Goal: Task Accomplishment & Management: Use online tool/utility

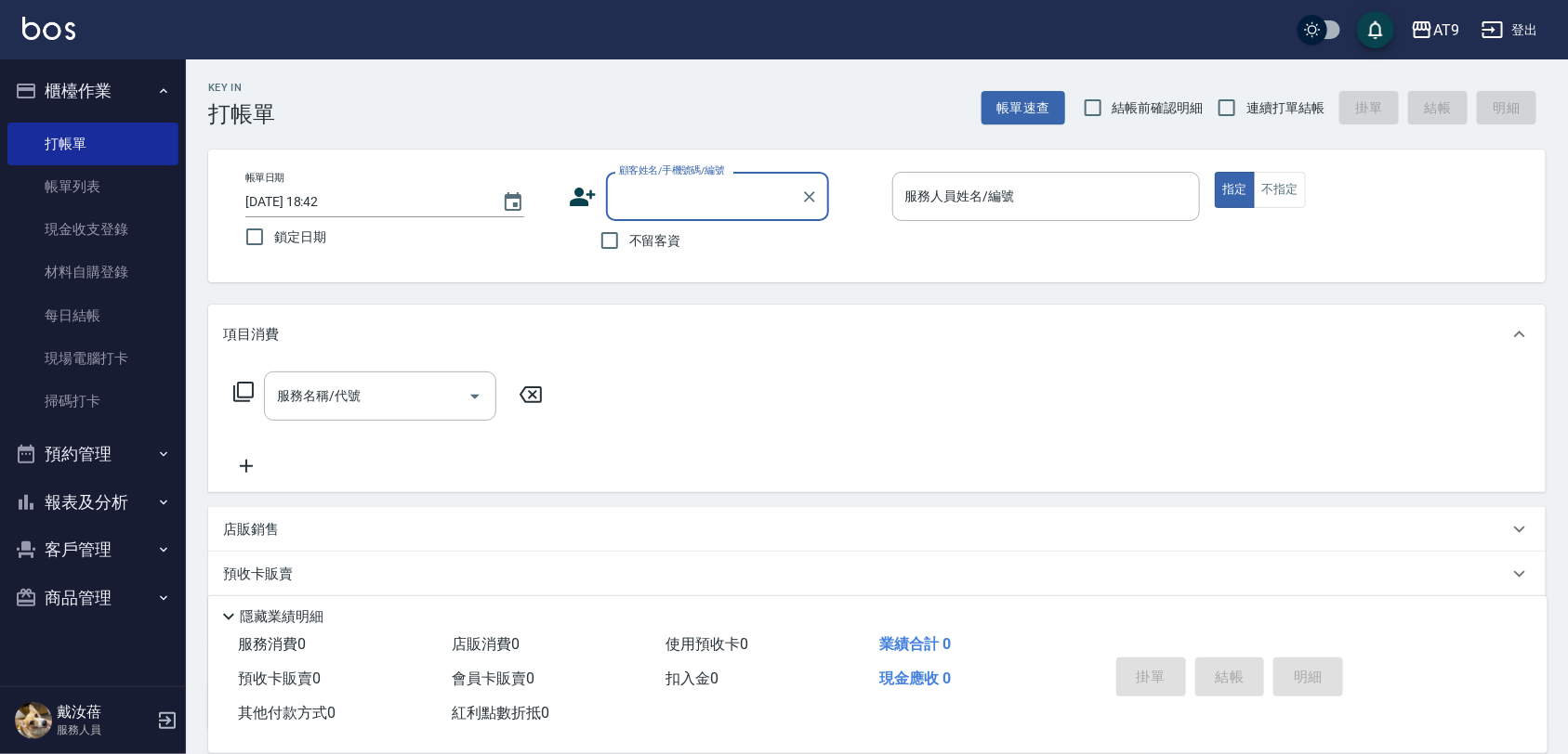
click at [658, 249] on span "不留客資" at bounding box center [654, 241] width 52 height 20
click at [629, 249] on input "不留客資" at bounding box center [609, 240] width 39 height 39
checkbox input "true"
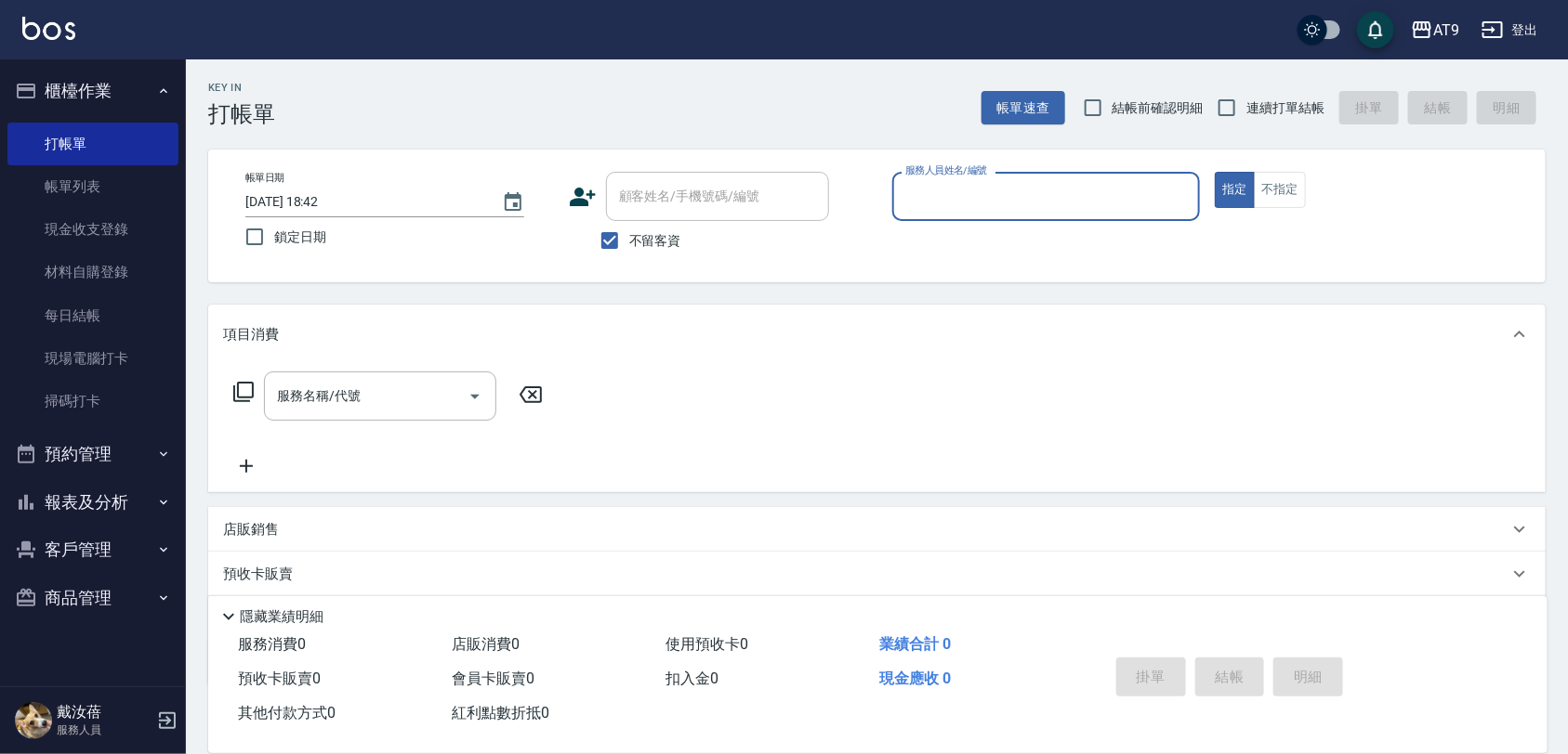
click at [1494, 28] on icon "button" at bounding box center [1492, 30] width 21 height 17
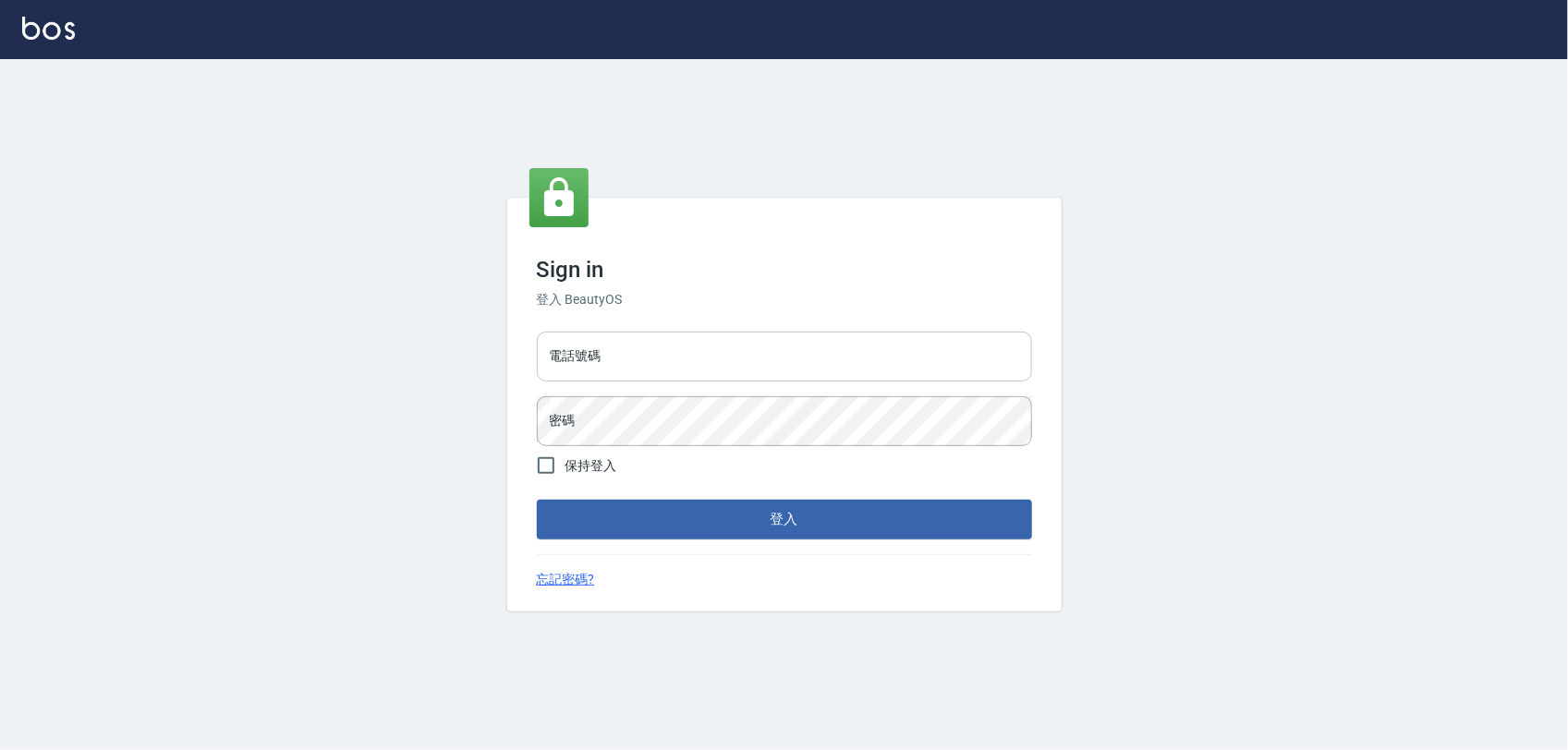
click at [671, 348] on input "電話號碼" at bounding box center [784, 356] width 495 height 50
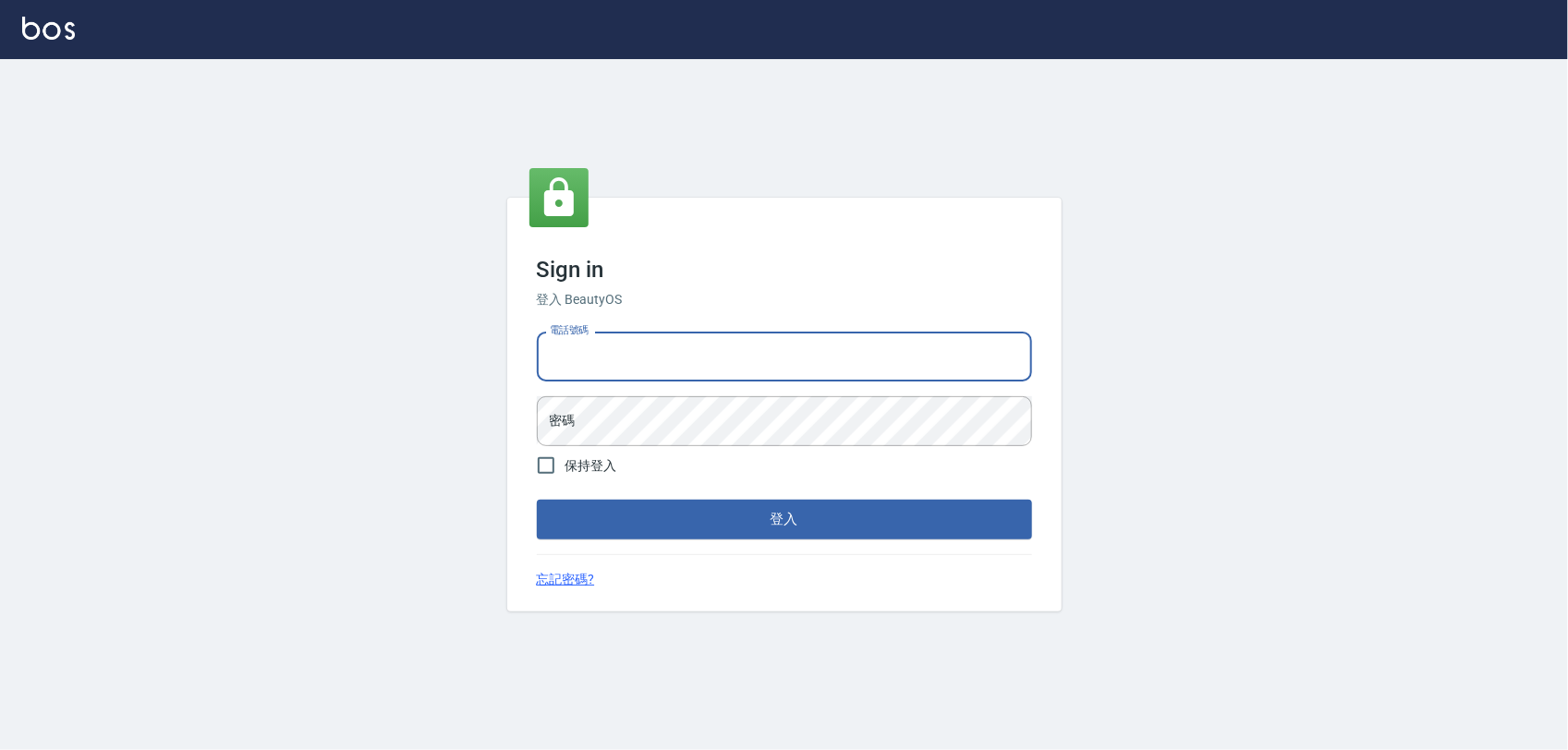
type input "0968065108"
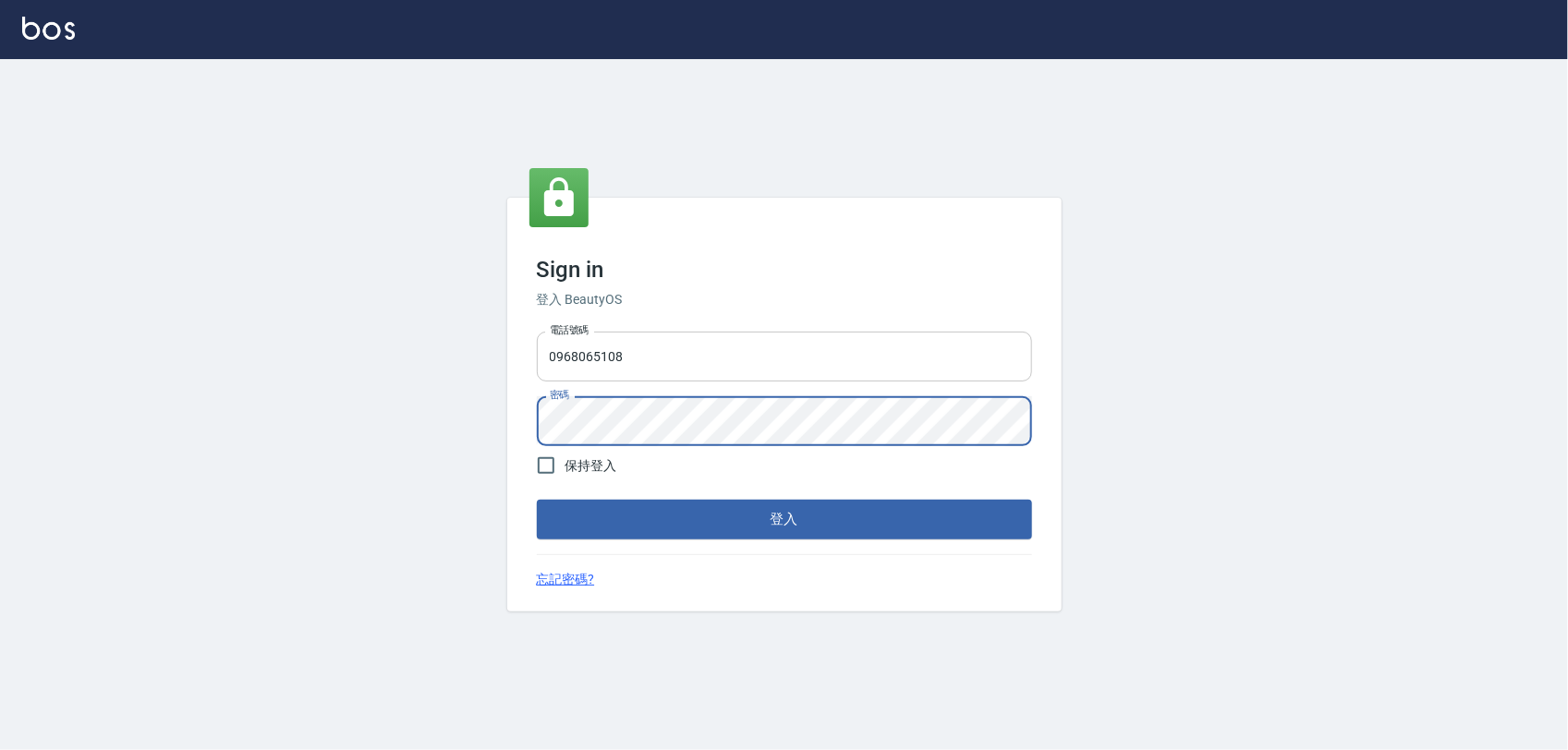
click at [537, 500] on button "登入" at bounding box center [784, 519] width 495 height 38
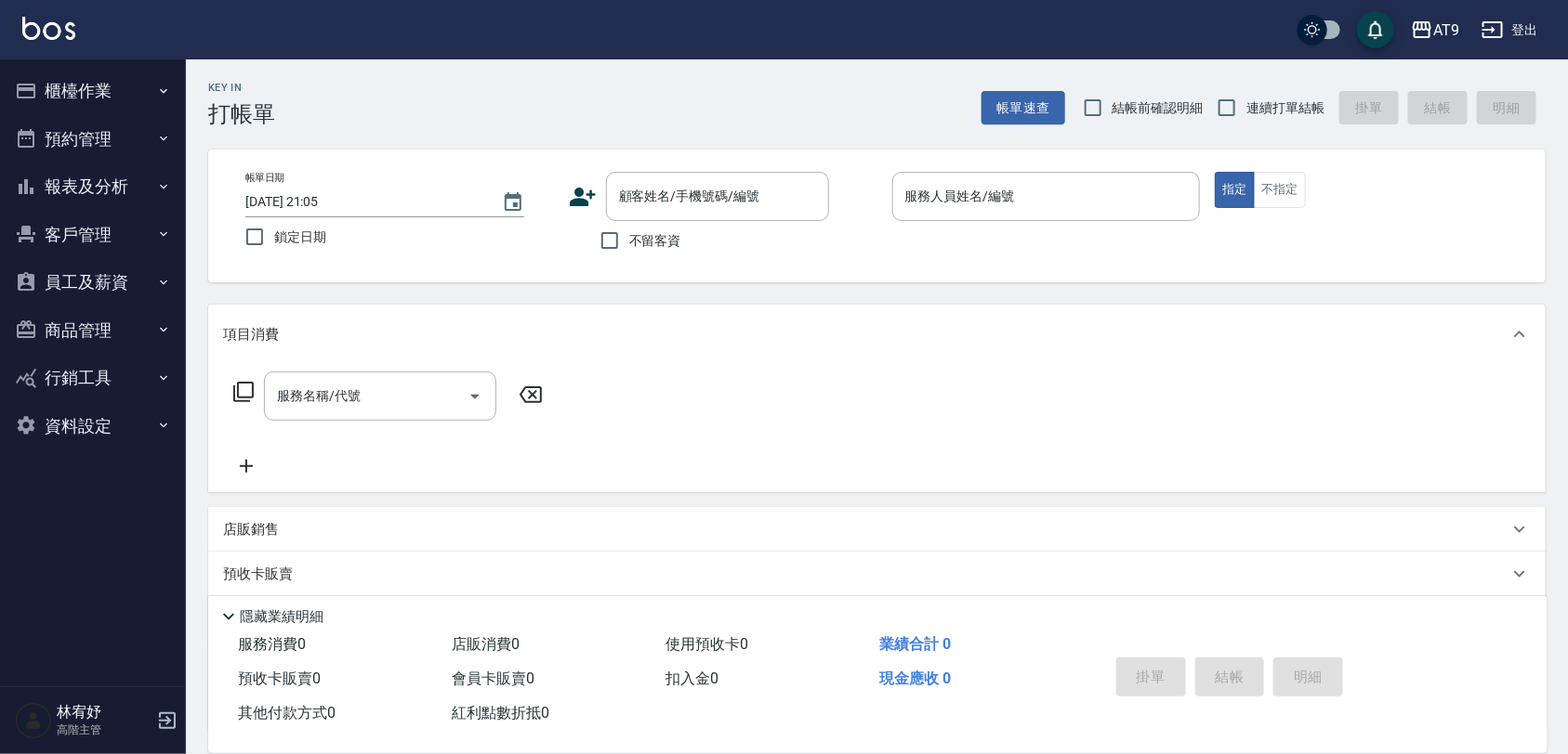
click at [658, 242] on span "不留客資" at bounding box center [654, 241] width 52 height 20
click at [629, 242] on input "不留客資" at bounding box center [609, 240] width 39 height 39
checkbox input "true"
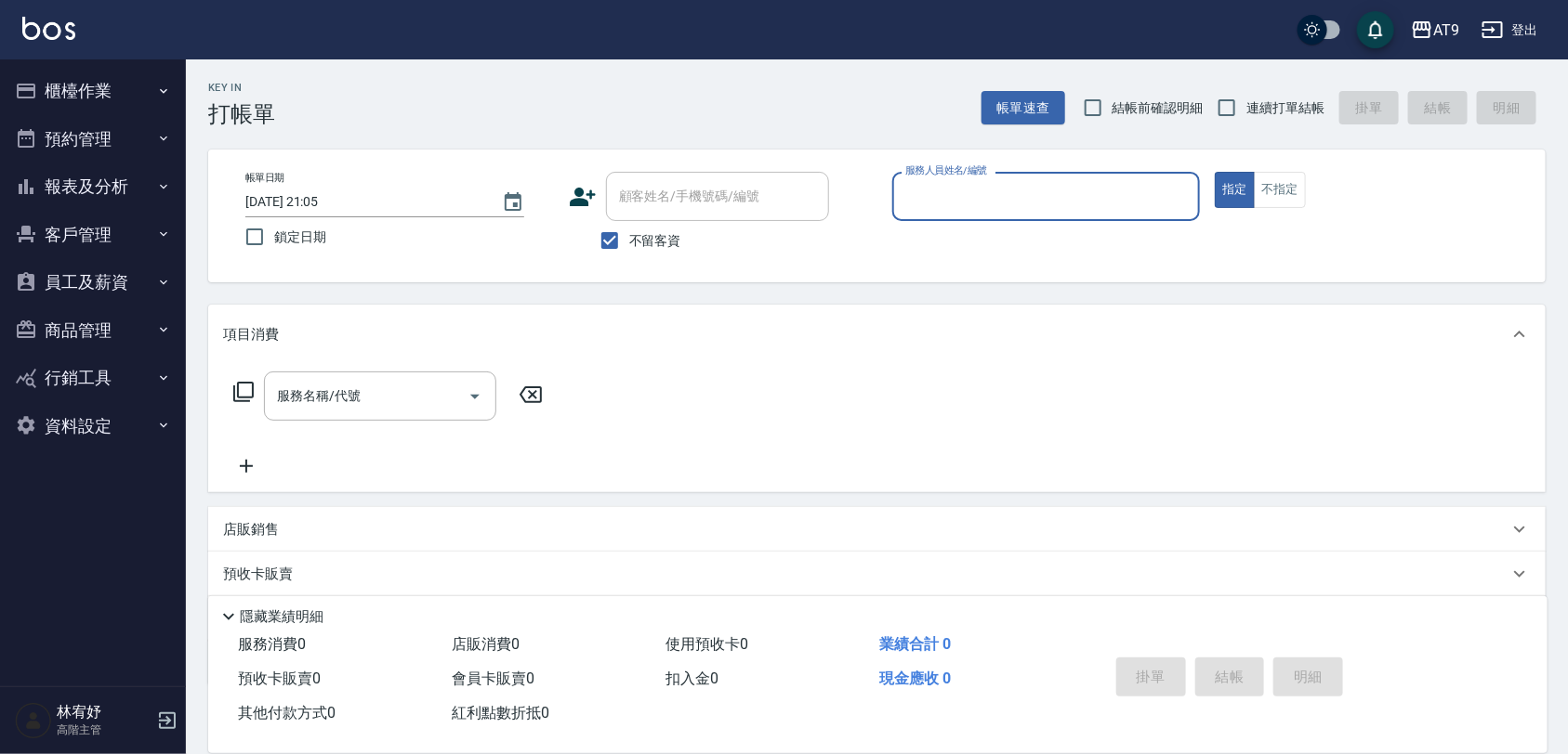
click at [1268, 84] on div "Key In 打帳單 帳單速查 結帳前確認明細 連續打單結帳 掛單 結帳 明細" at bounding box center [865, 93] width 1359 height 68
click at [1274, 102] on span "連續打單結帳" at bounding box center [1285, 109] width 78 height 20
click at [1247, 102] on input "連續打單結帳" at bounding box center [1226, 107] width 39 height 39
checkbox input "true"
click at [1081, 203] on input "服務人員姓名/編號" at bounding box center [1046, 196] width 292 height 33
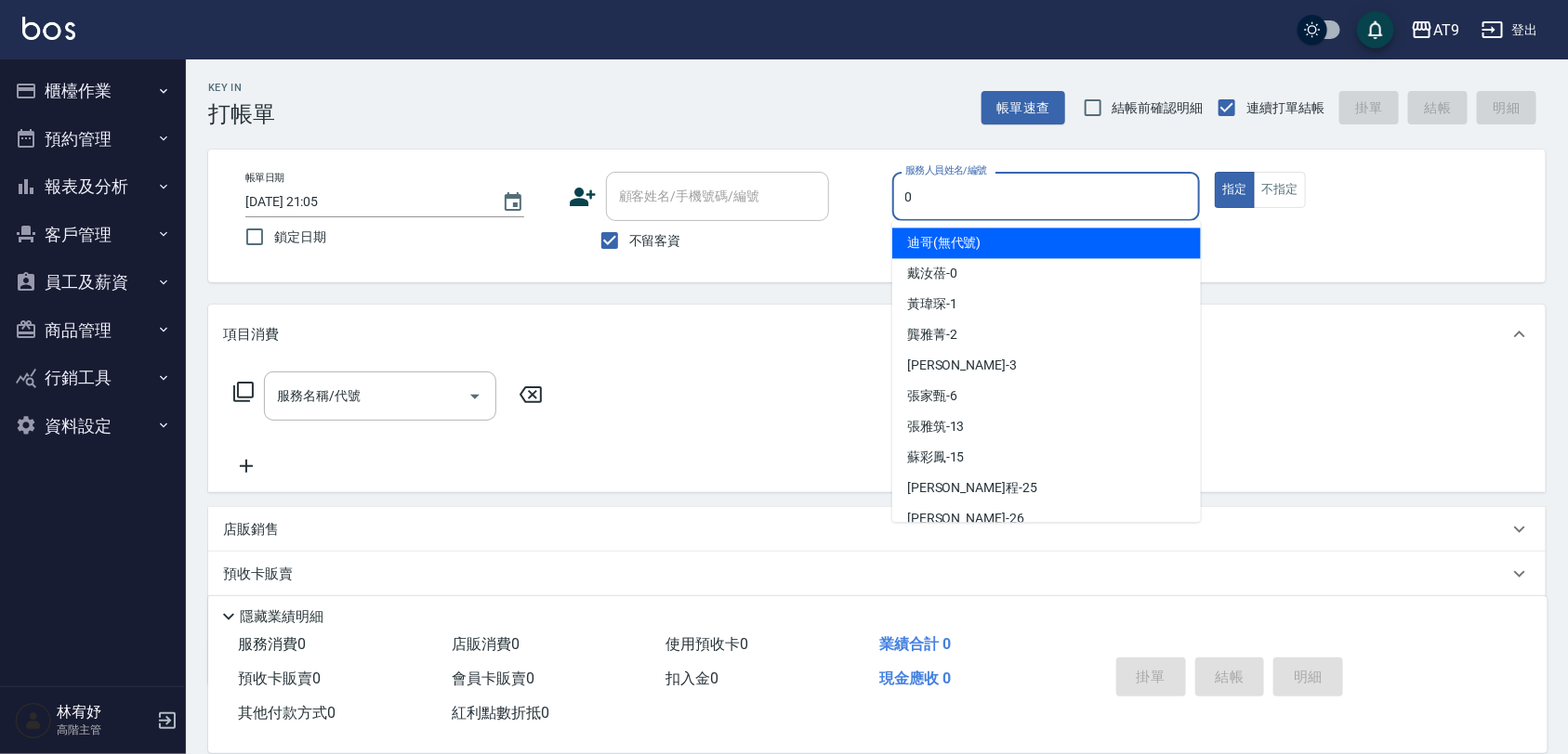
type input "0"
type button "true"
type input "戴汝蓓-0"
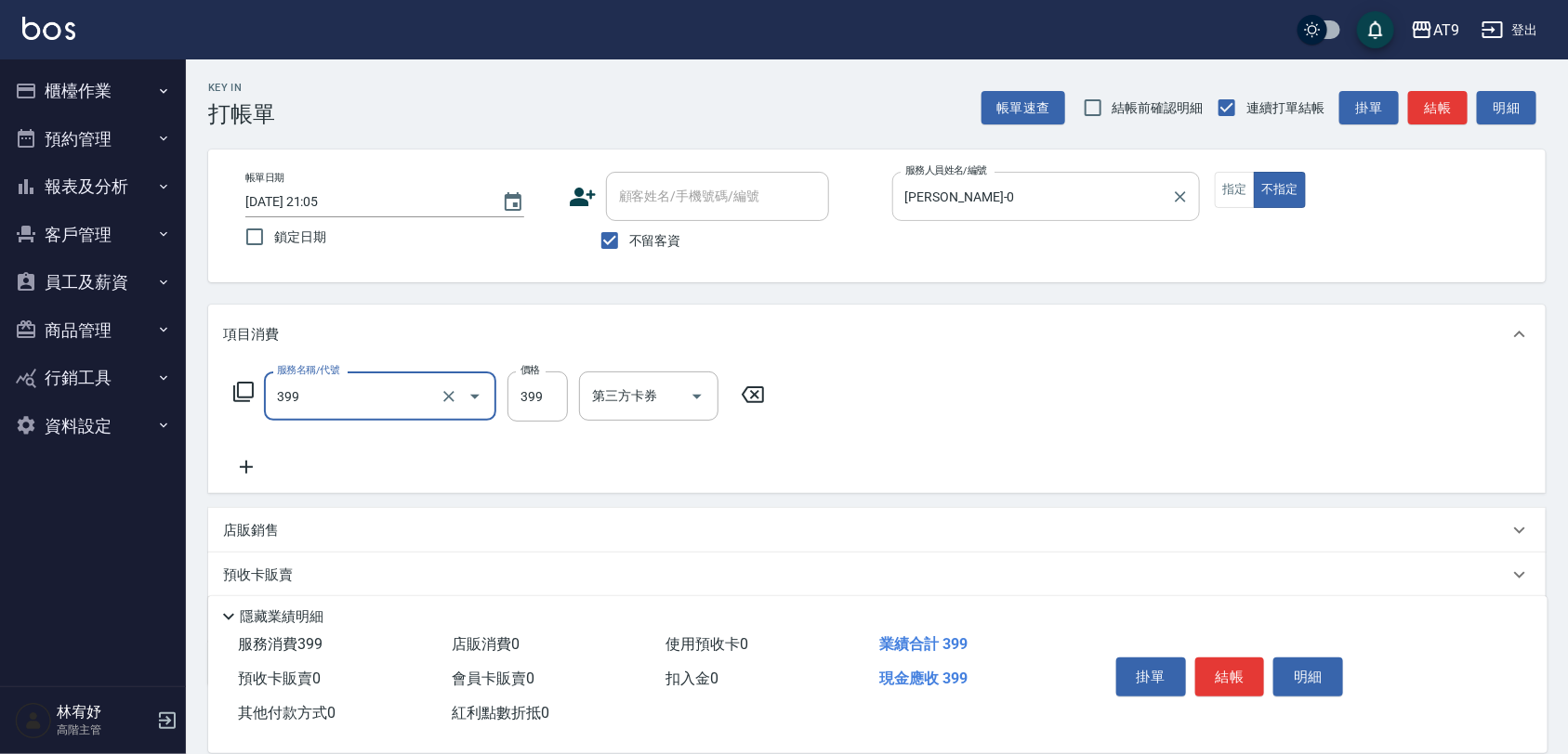
type input "海鹽SPA洗(399)"
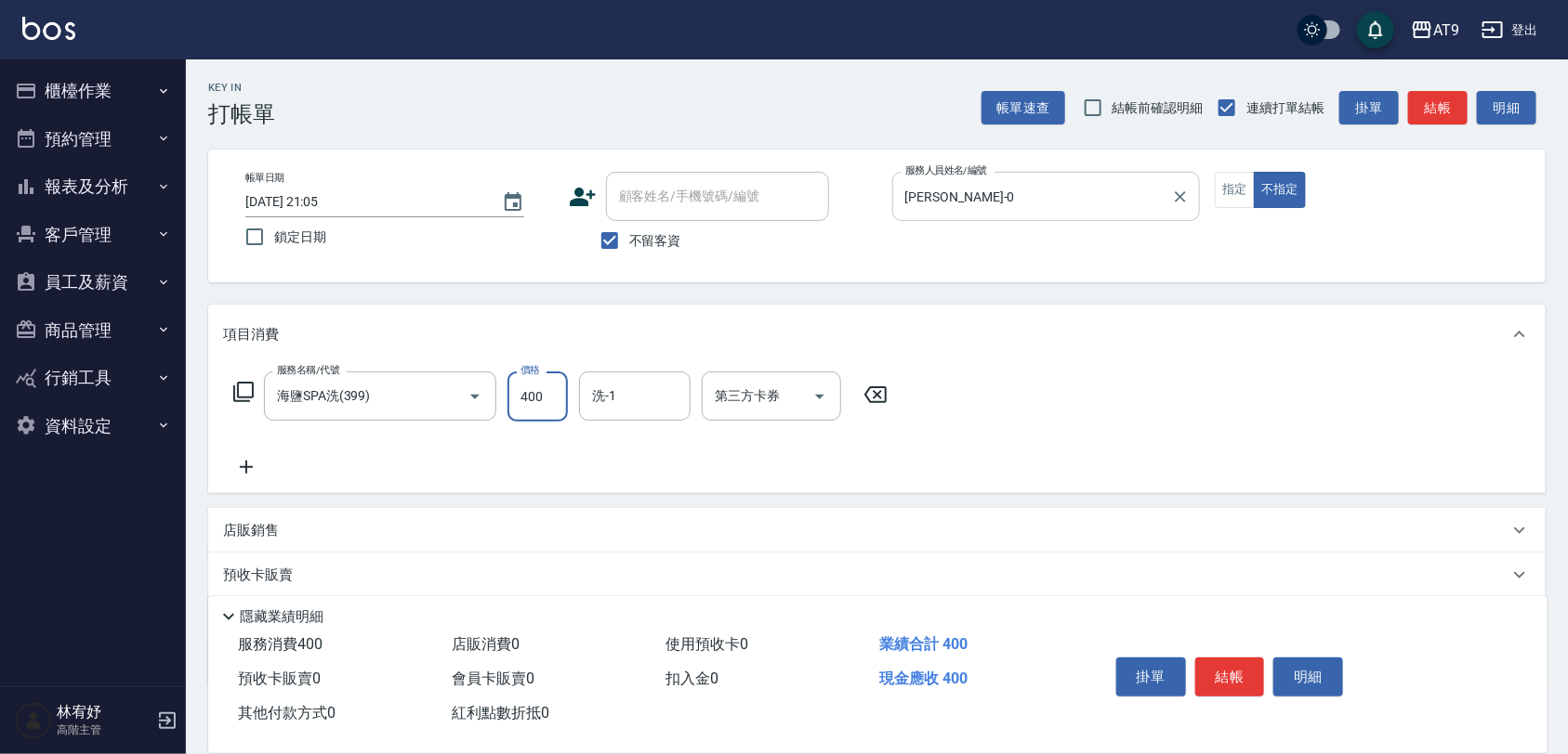
type input "400"
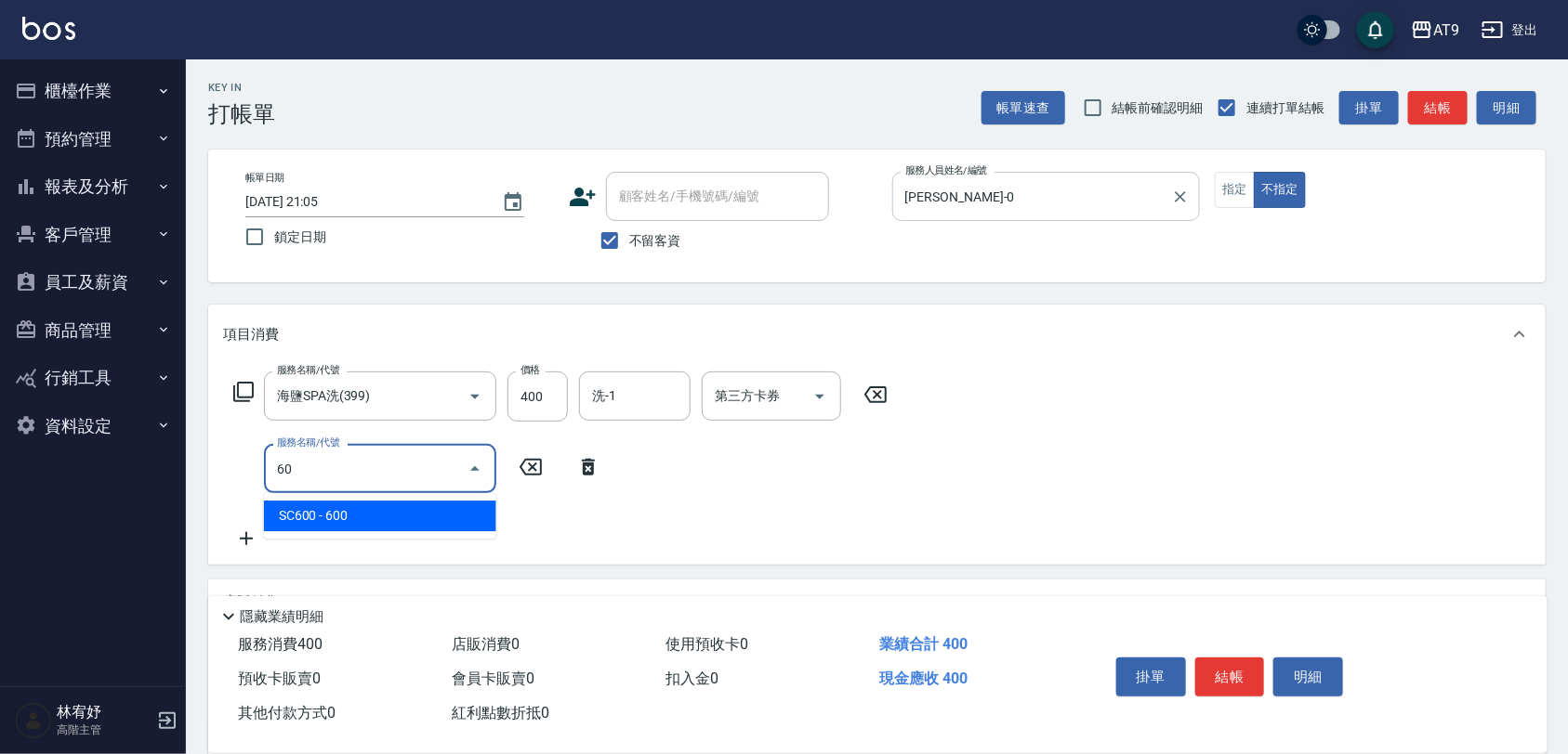
type input "608"
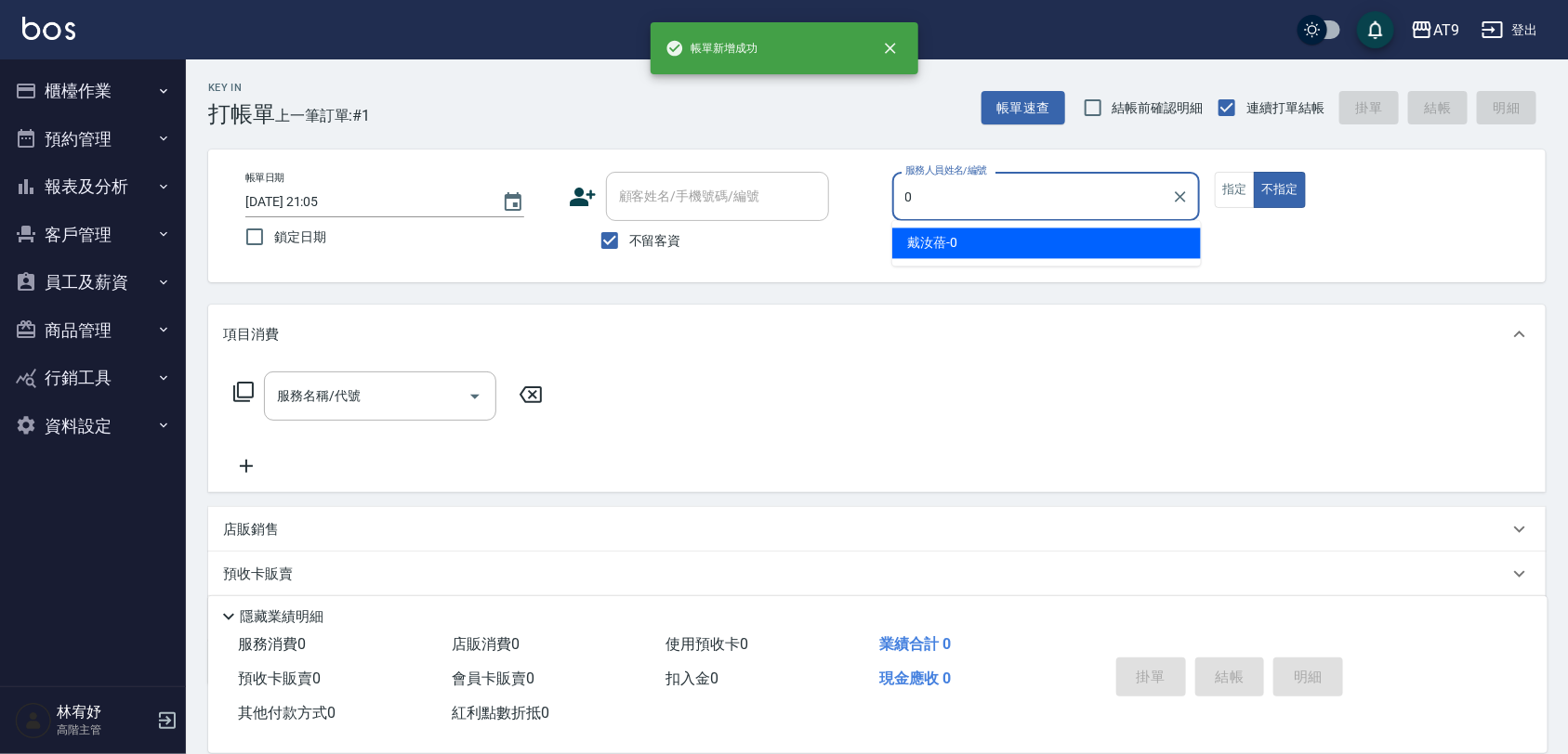
type input "戴汝蓓-0"
type button "false"
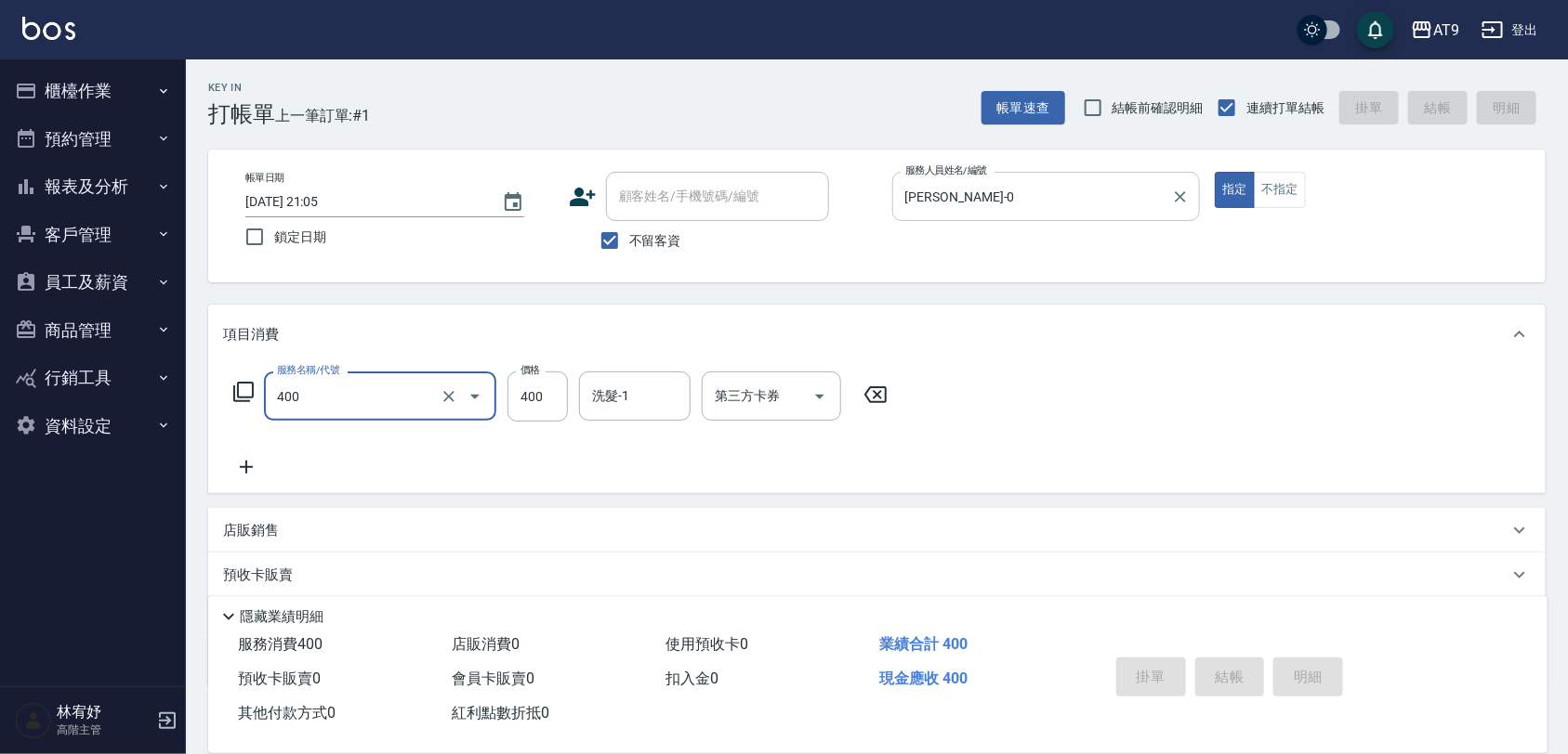
type input "400"
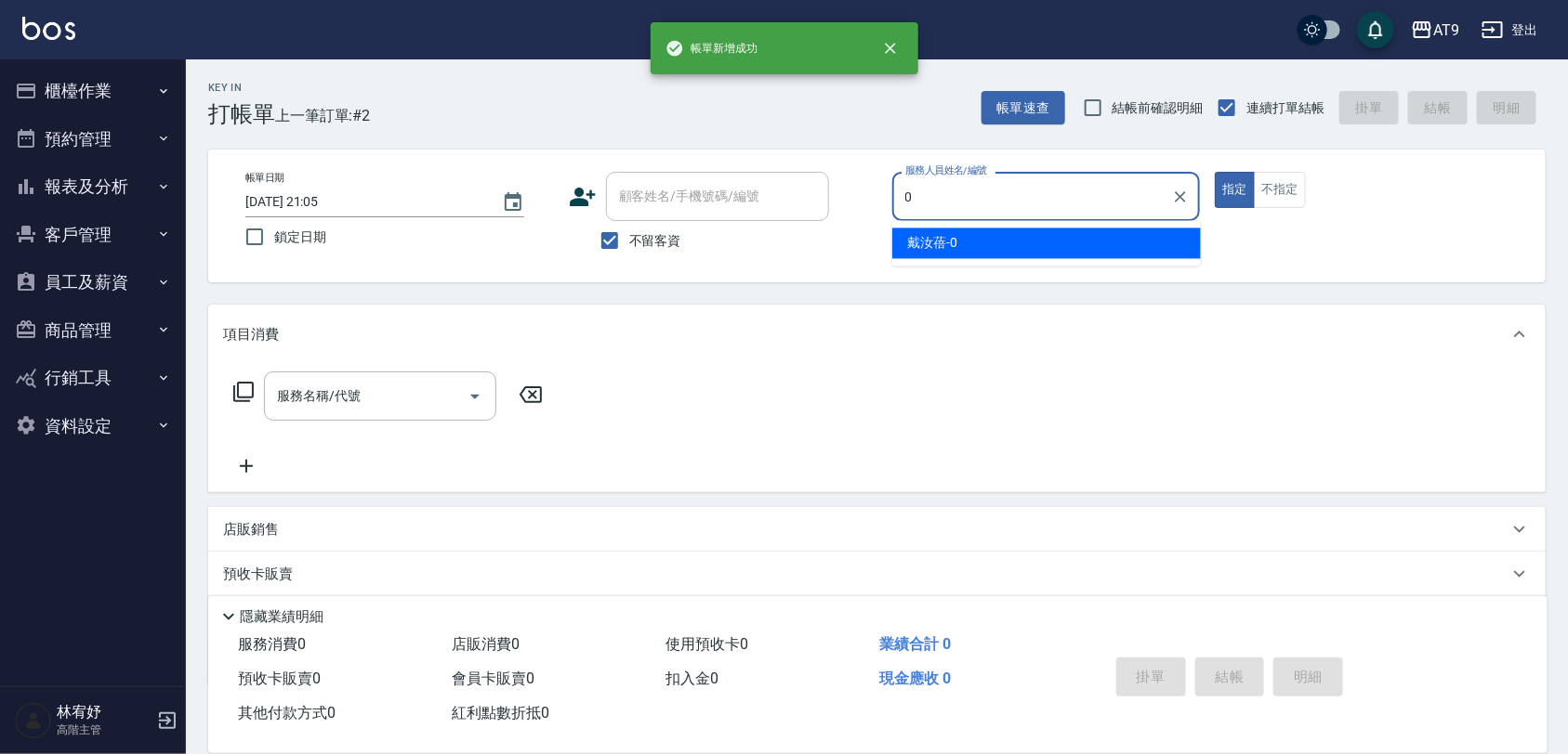
type input "戴汝蓓-0"
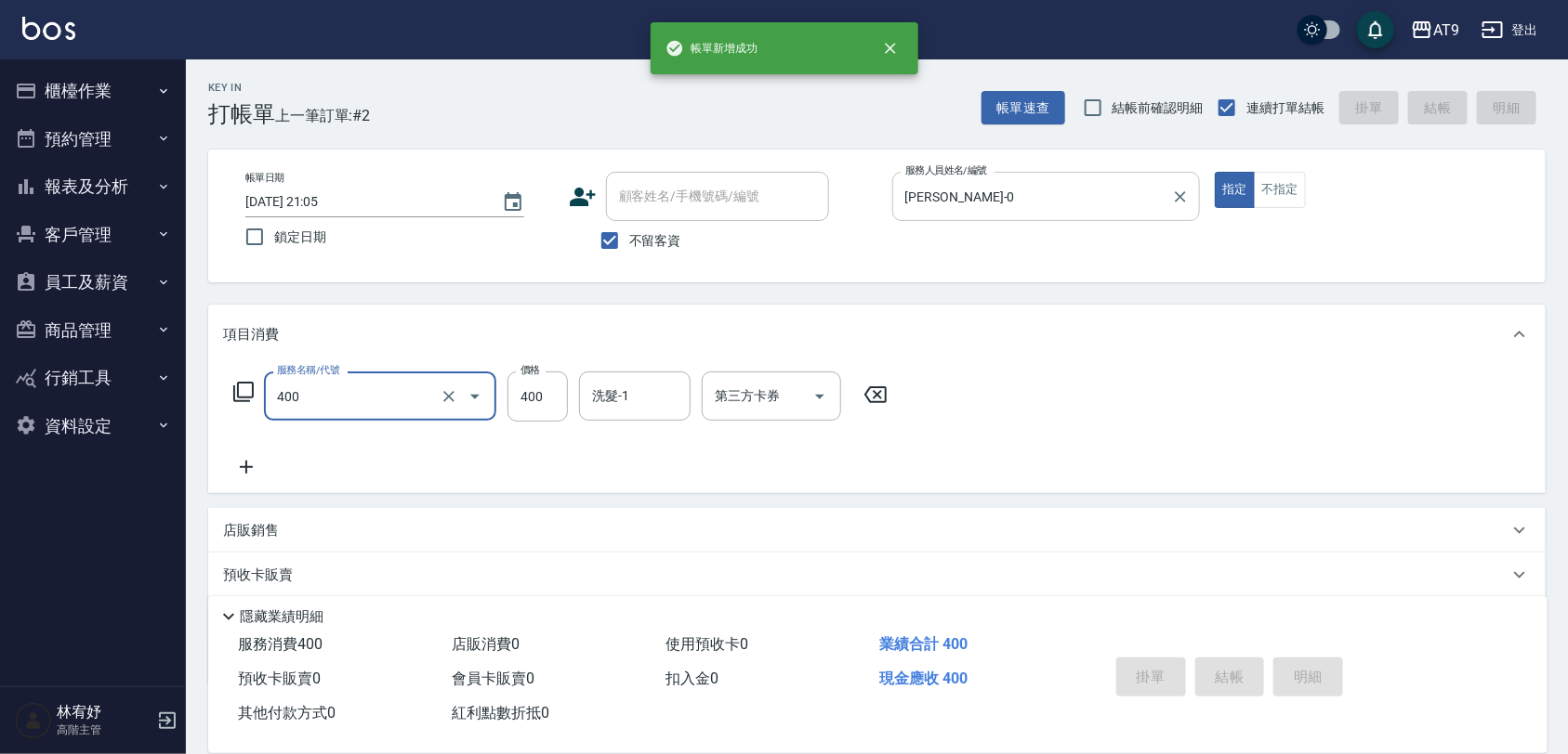
type input "400"
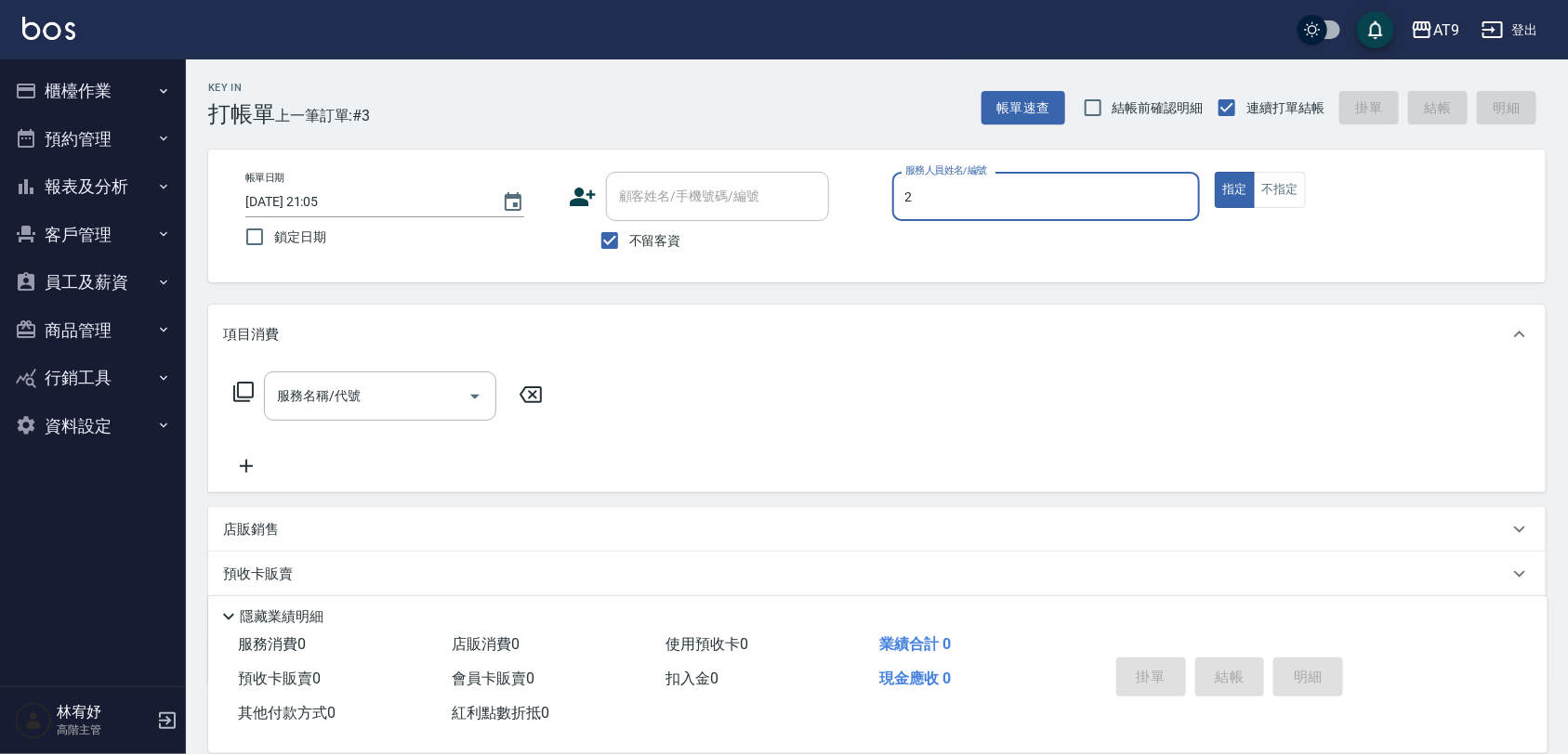
type input "龔雅菁-2"
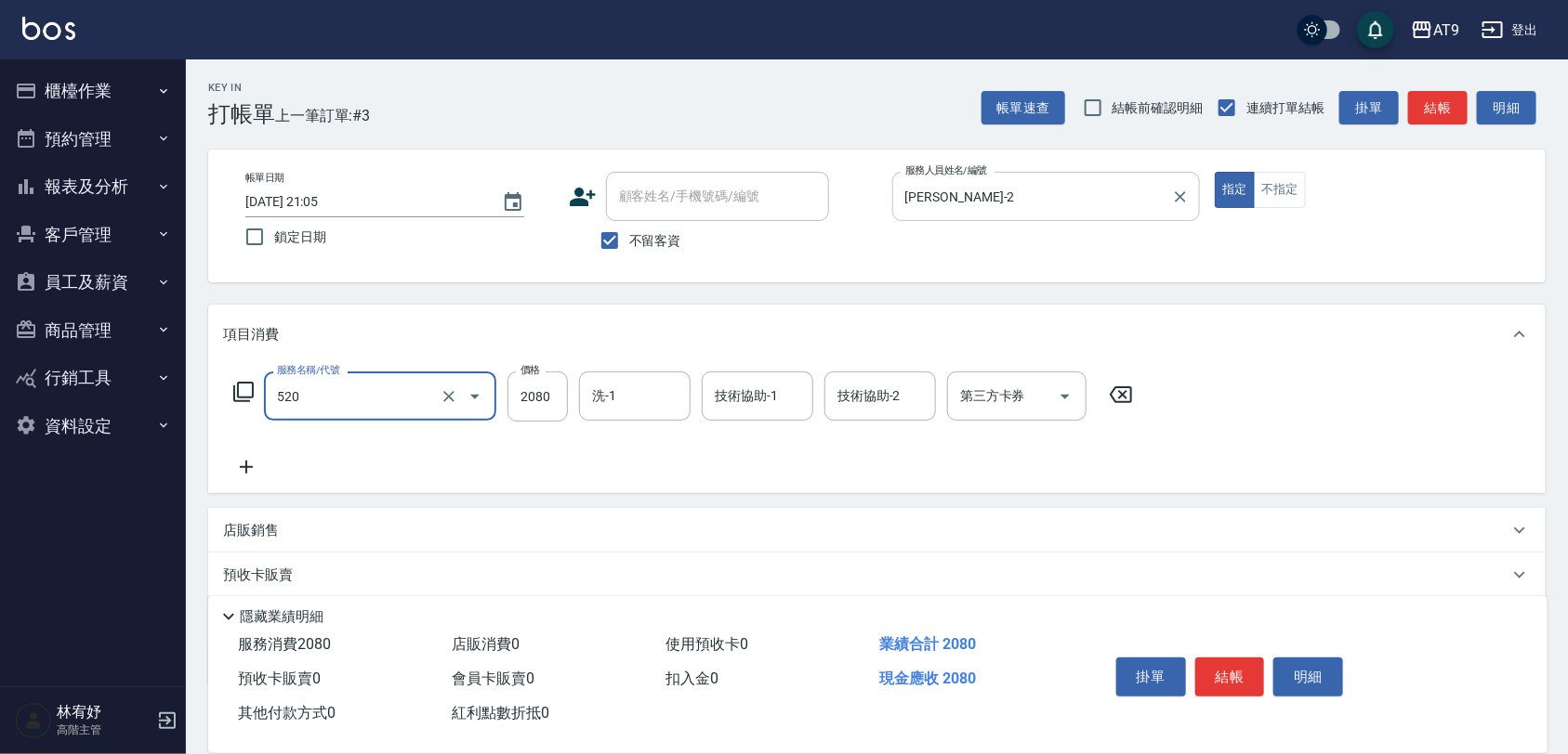
type input "染髮套餐(520)"
type input "2099"
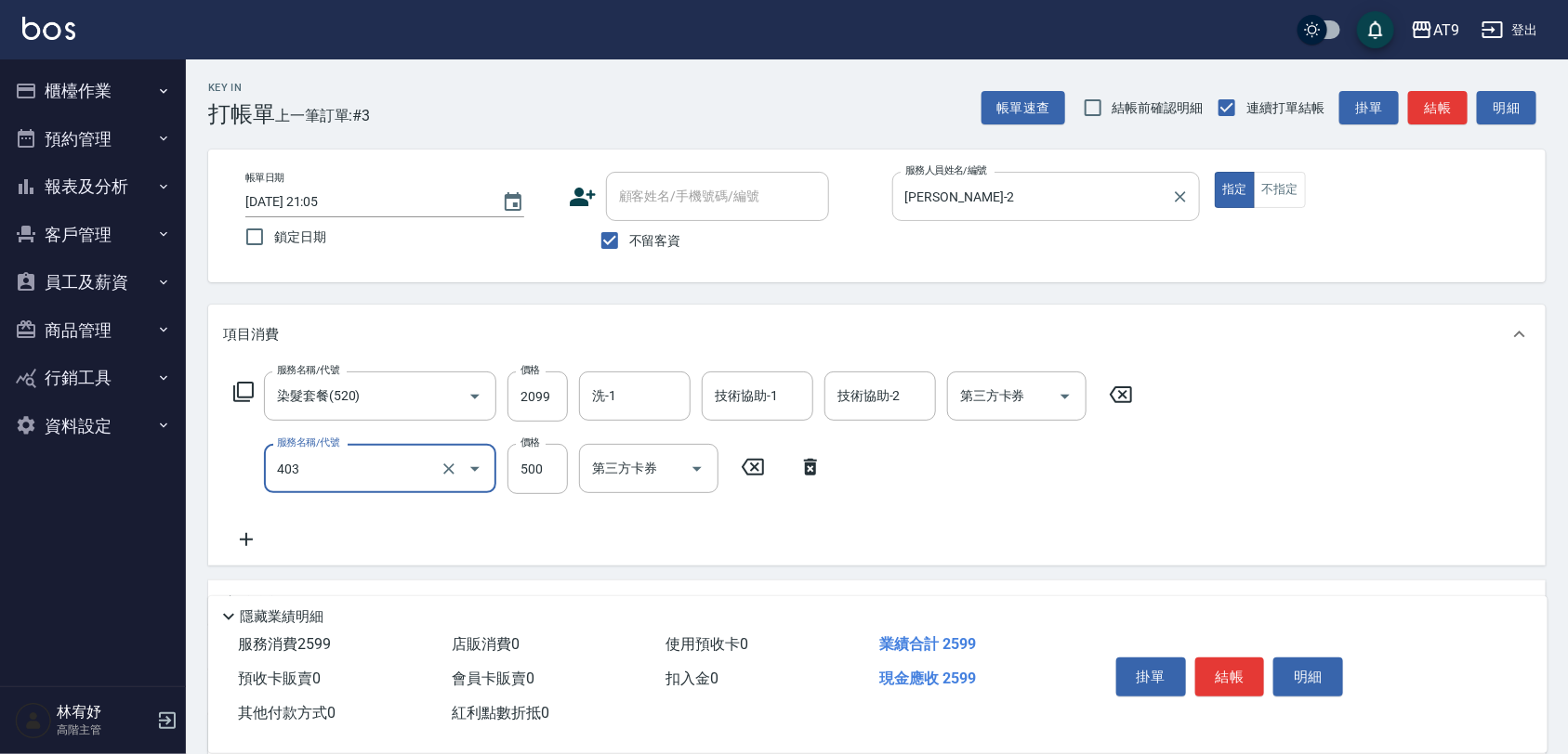
type input "天天護髮(403)"
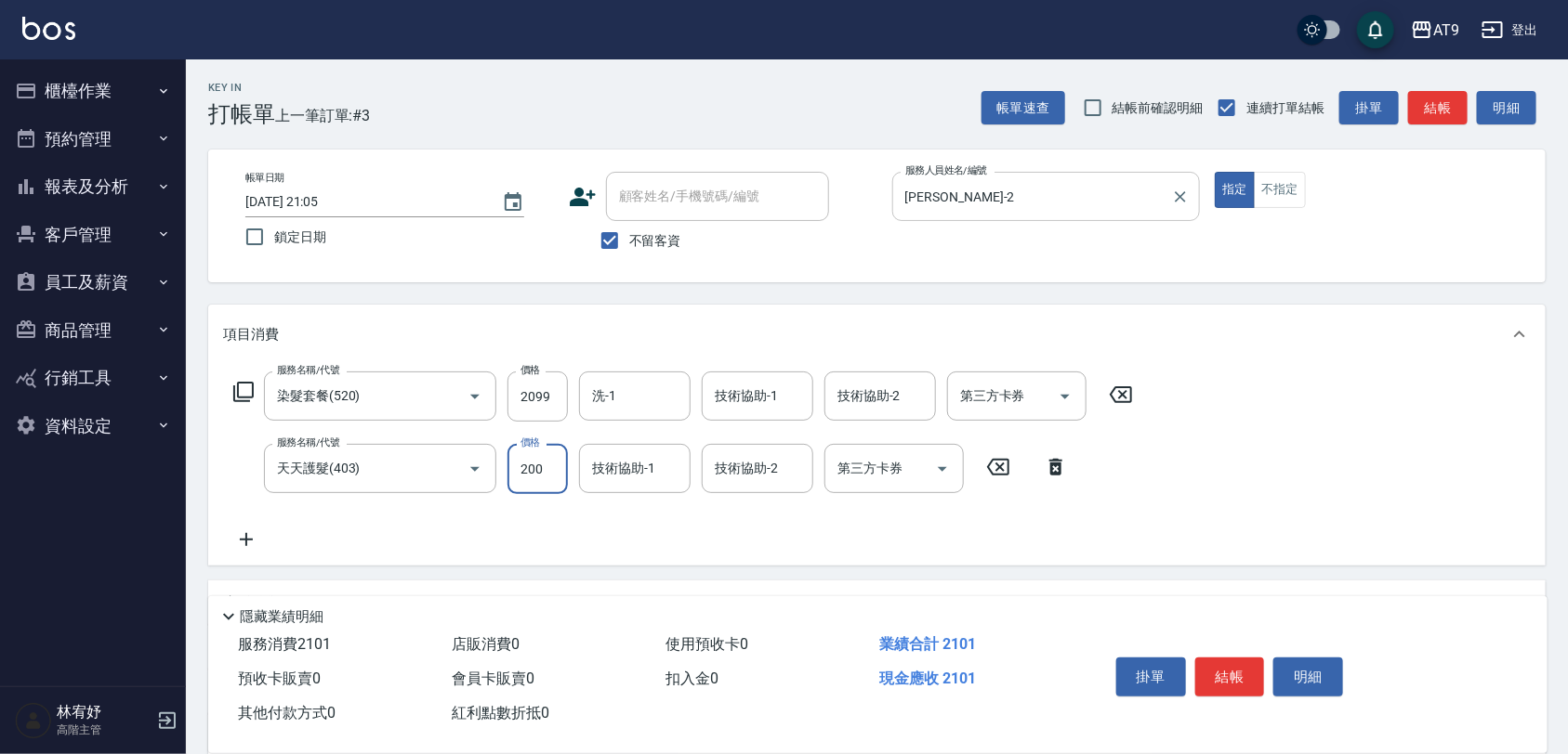
type input "2000"
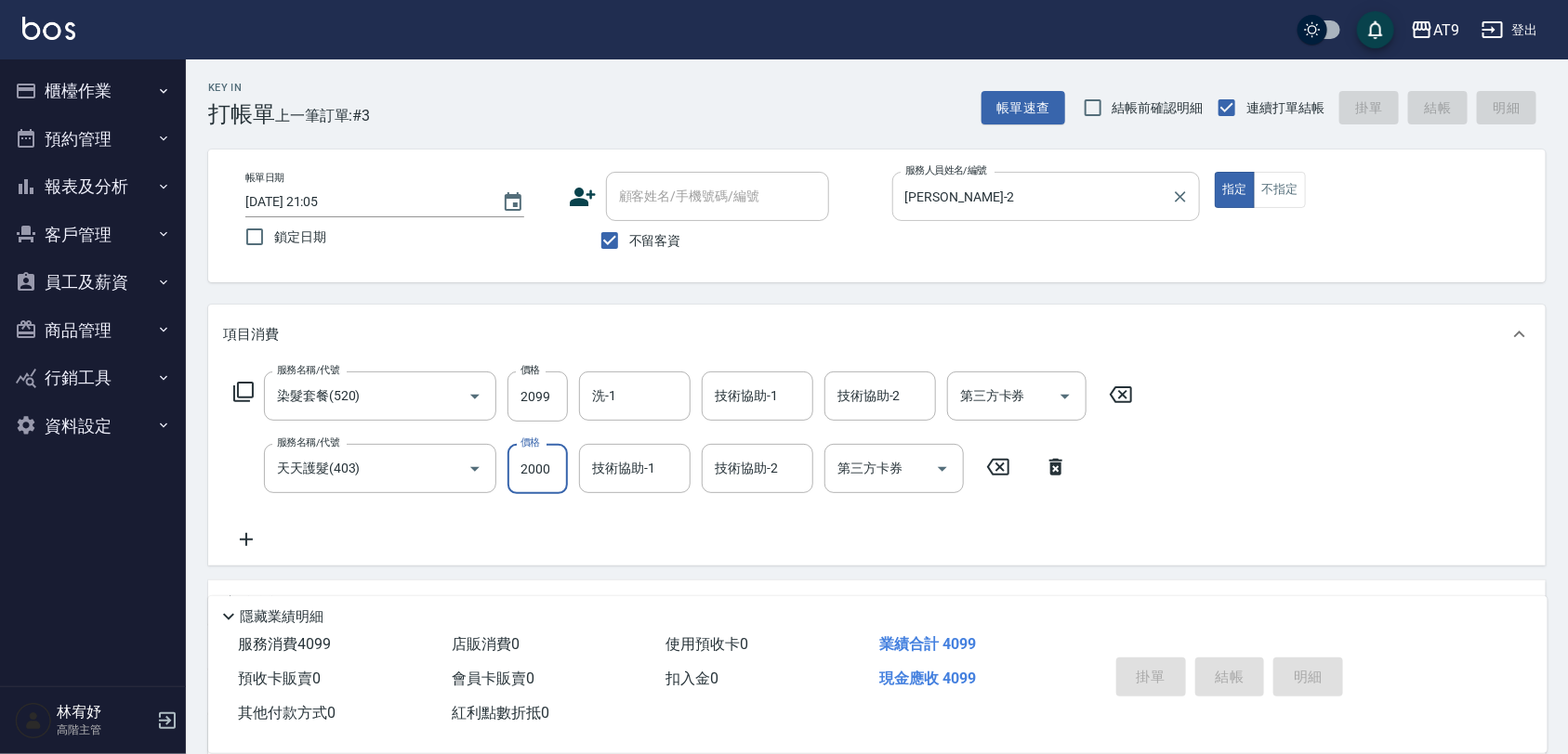
type input "2025/10/15 21:06"
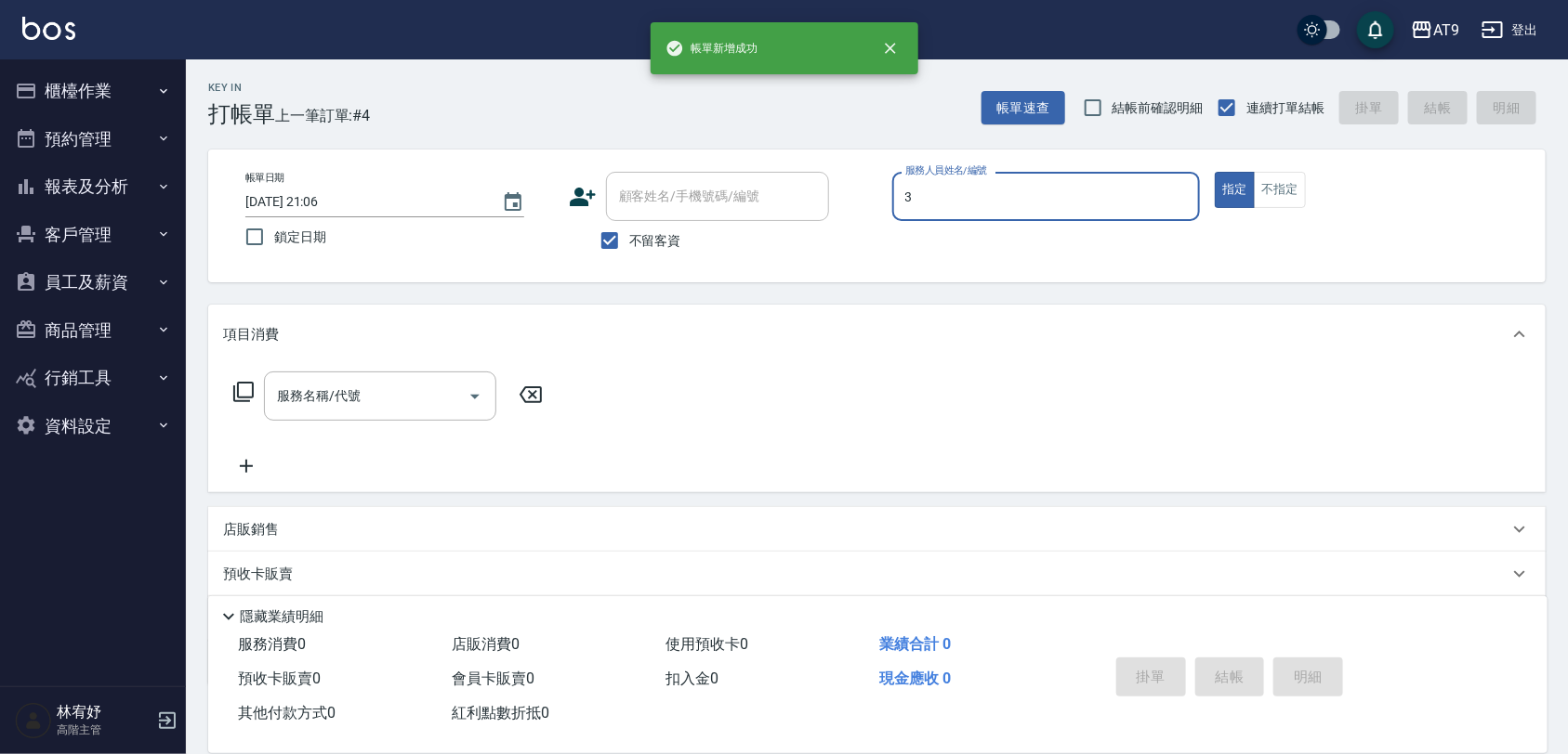
type input "FANNY-3"
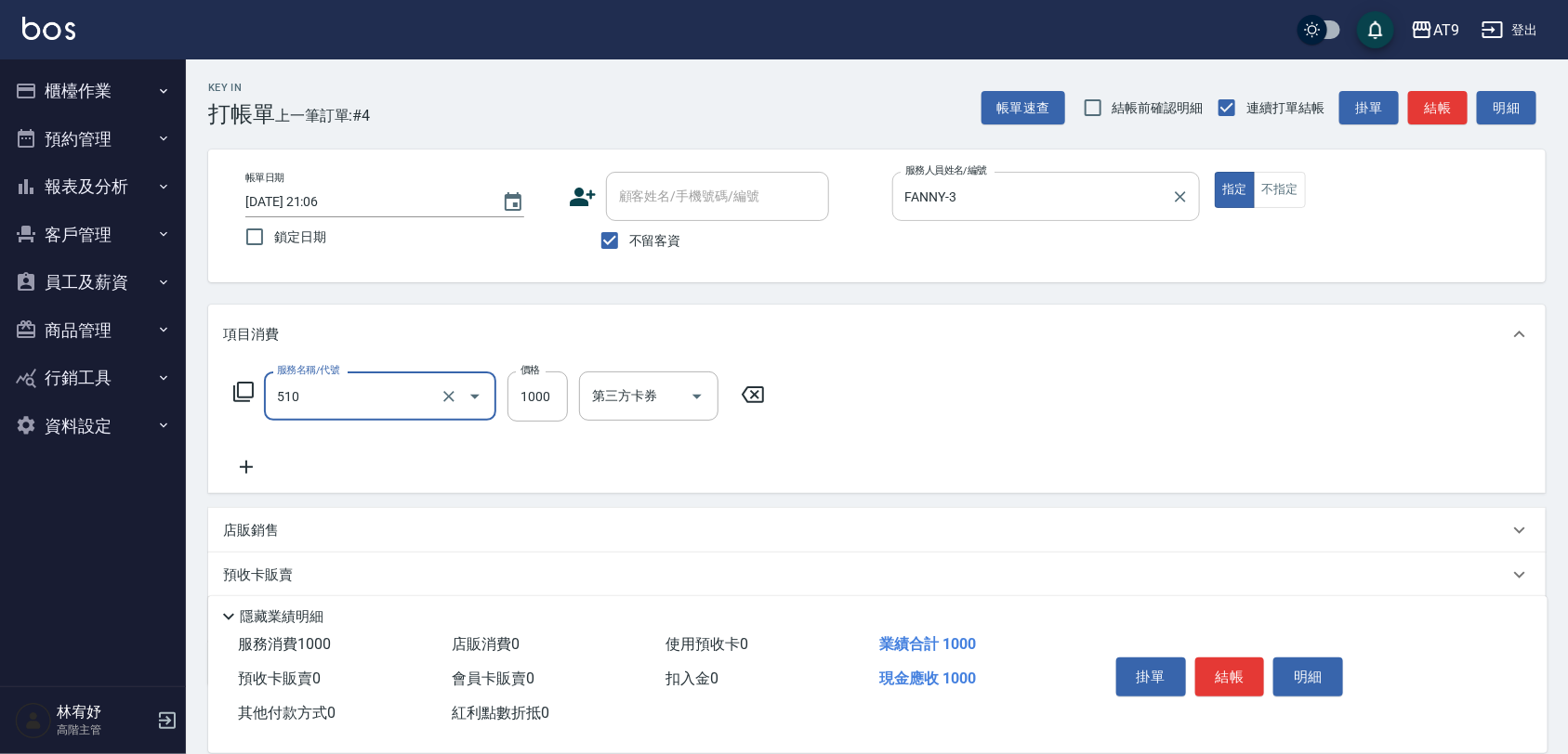
type input "染髮-2(510)"
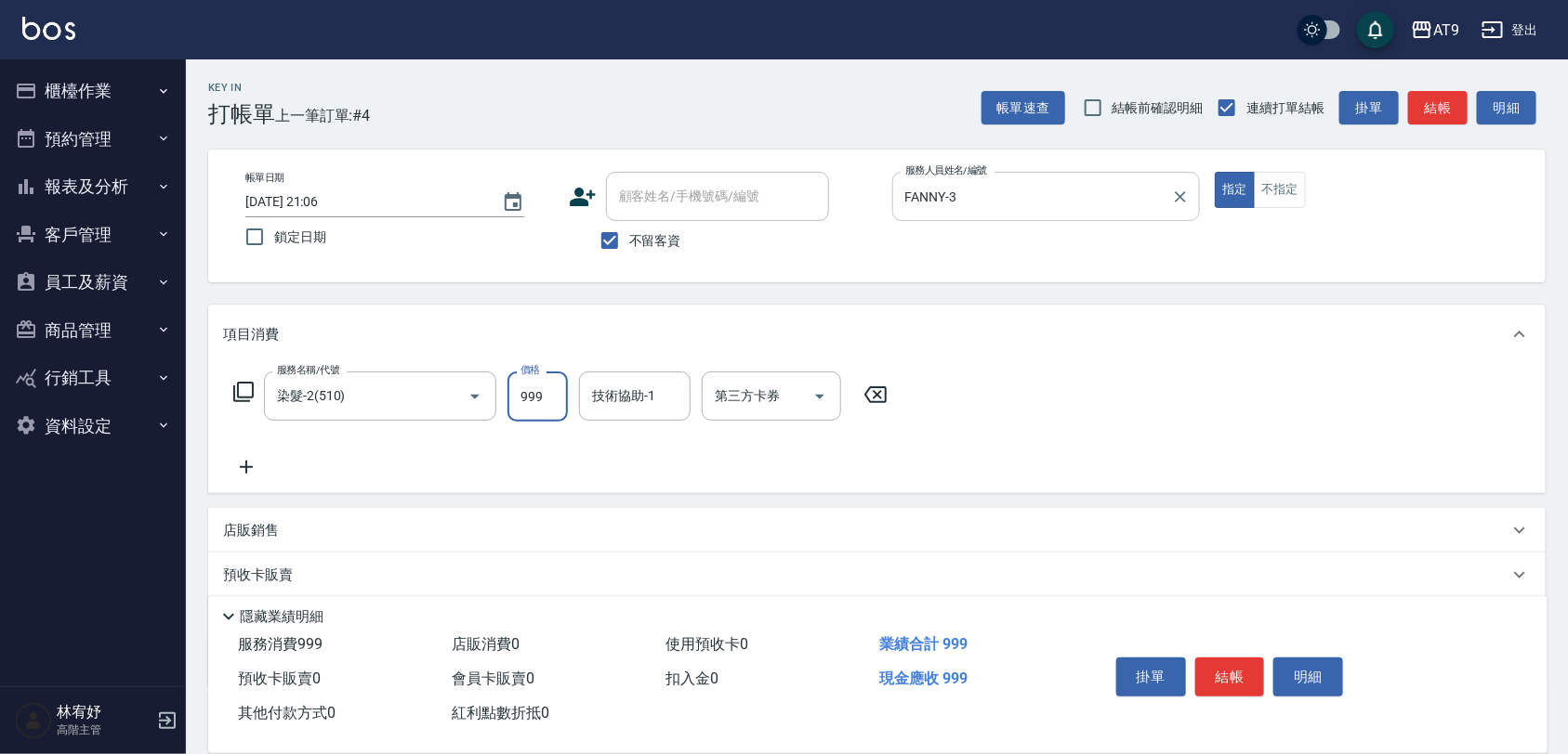
type input "999"
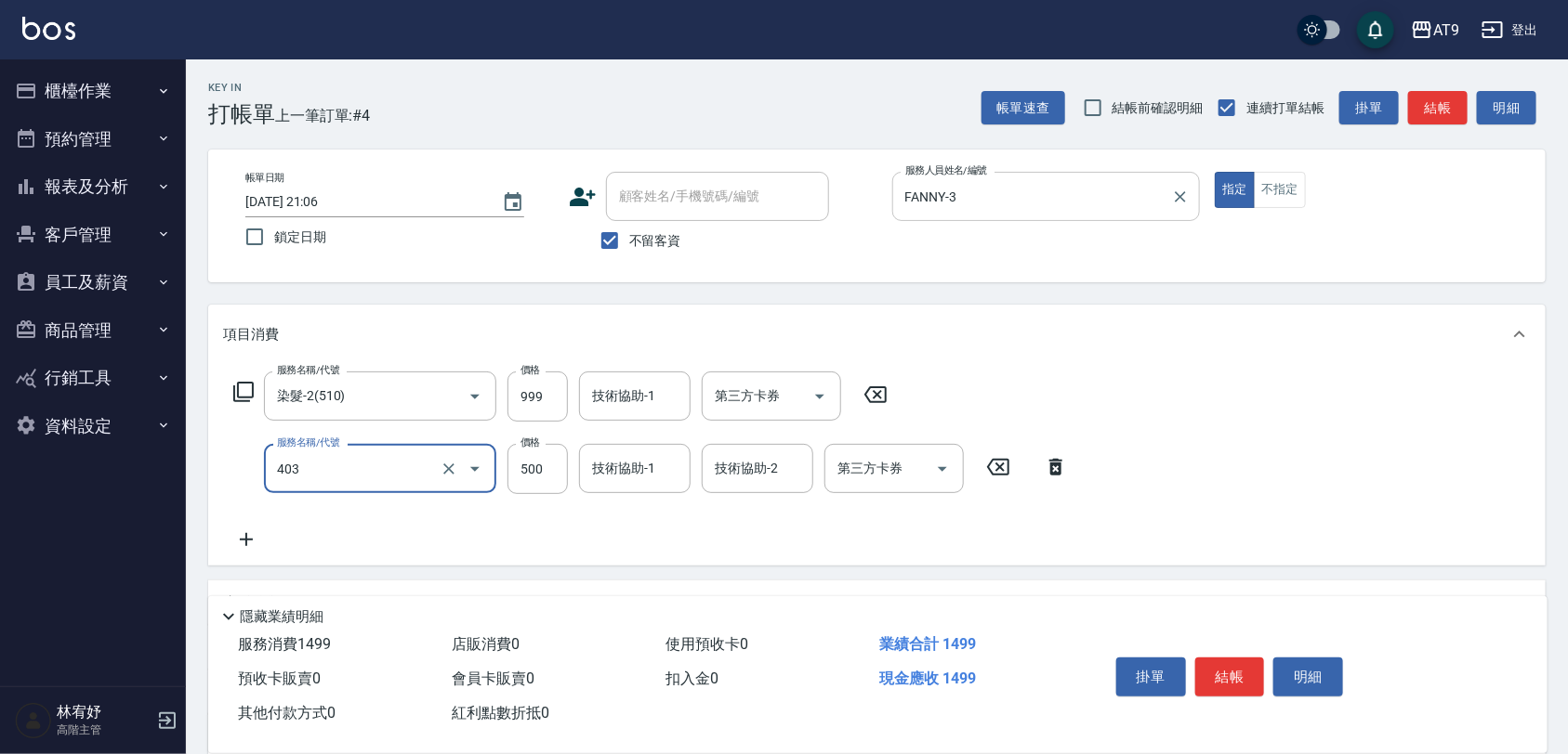
type input "天天護髮(403)"
type input "1500"
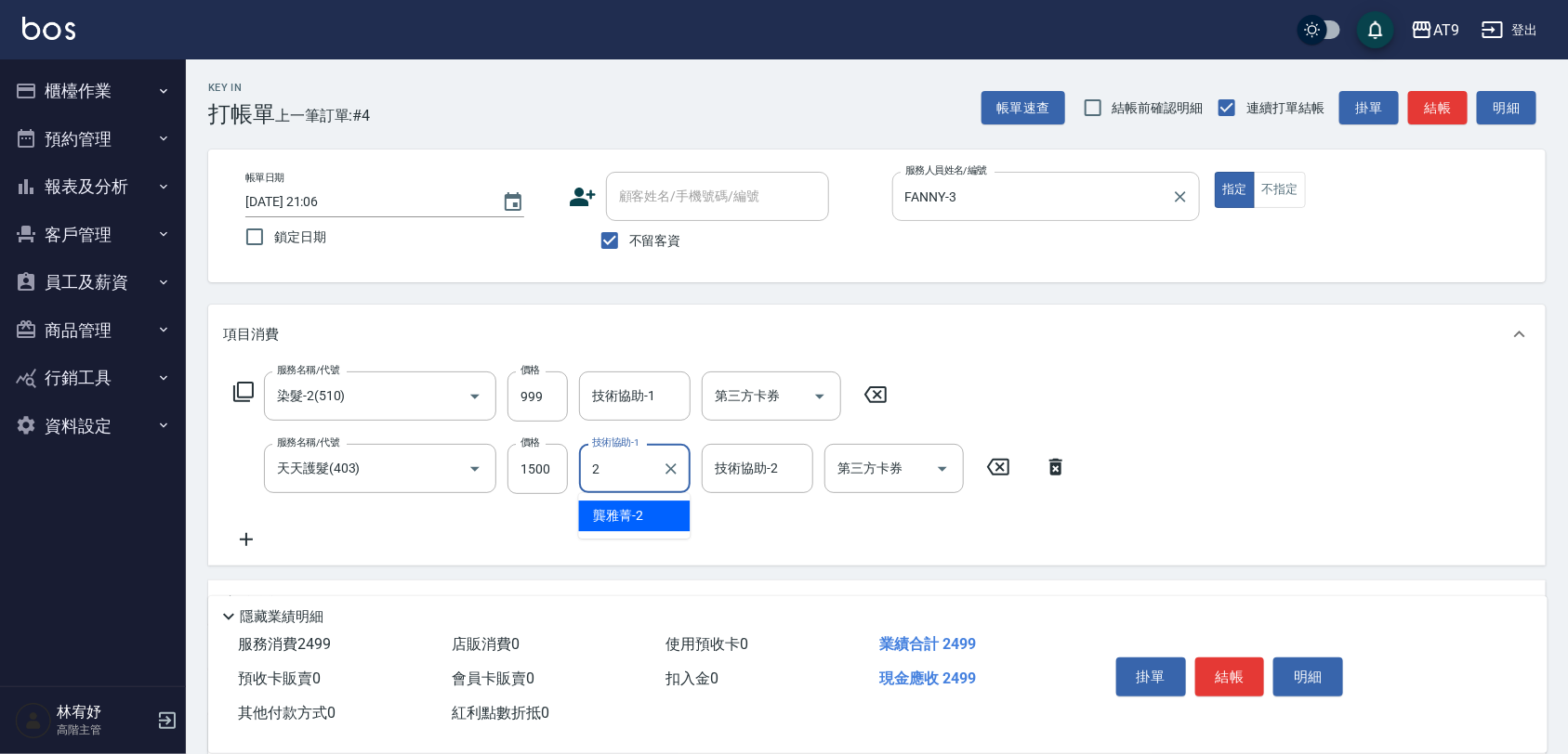
type input "龔雅菁-2"
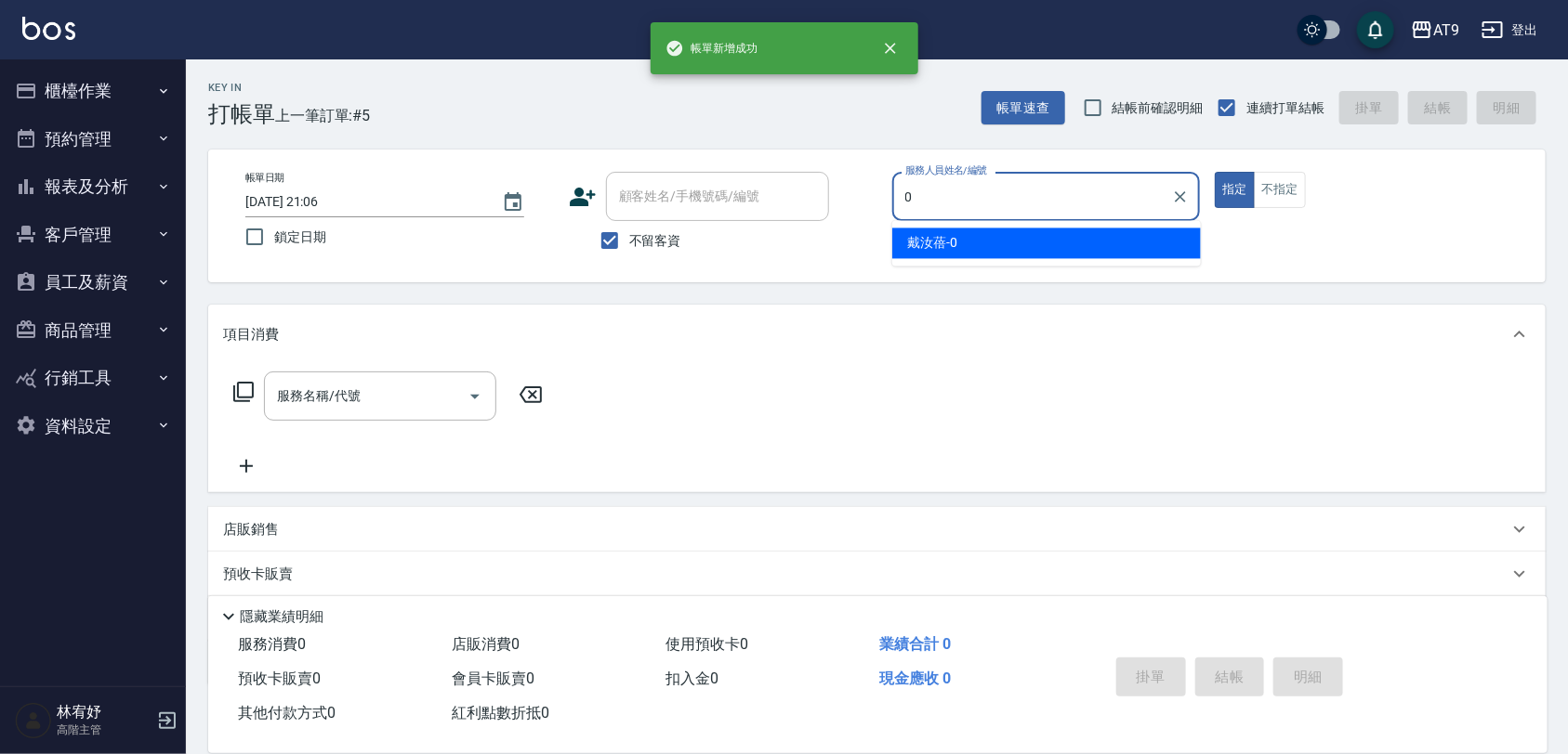
type input "戴汝蓓-0"
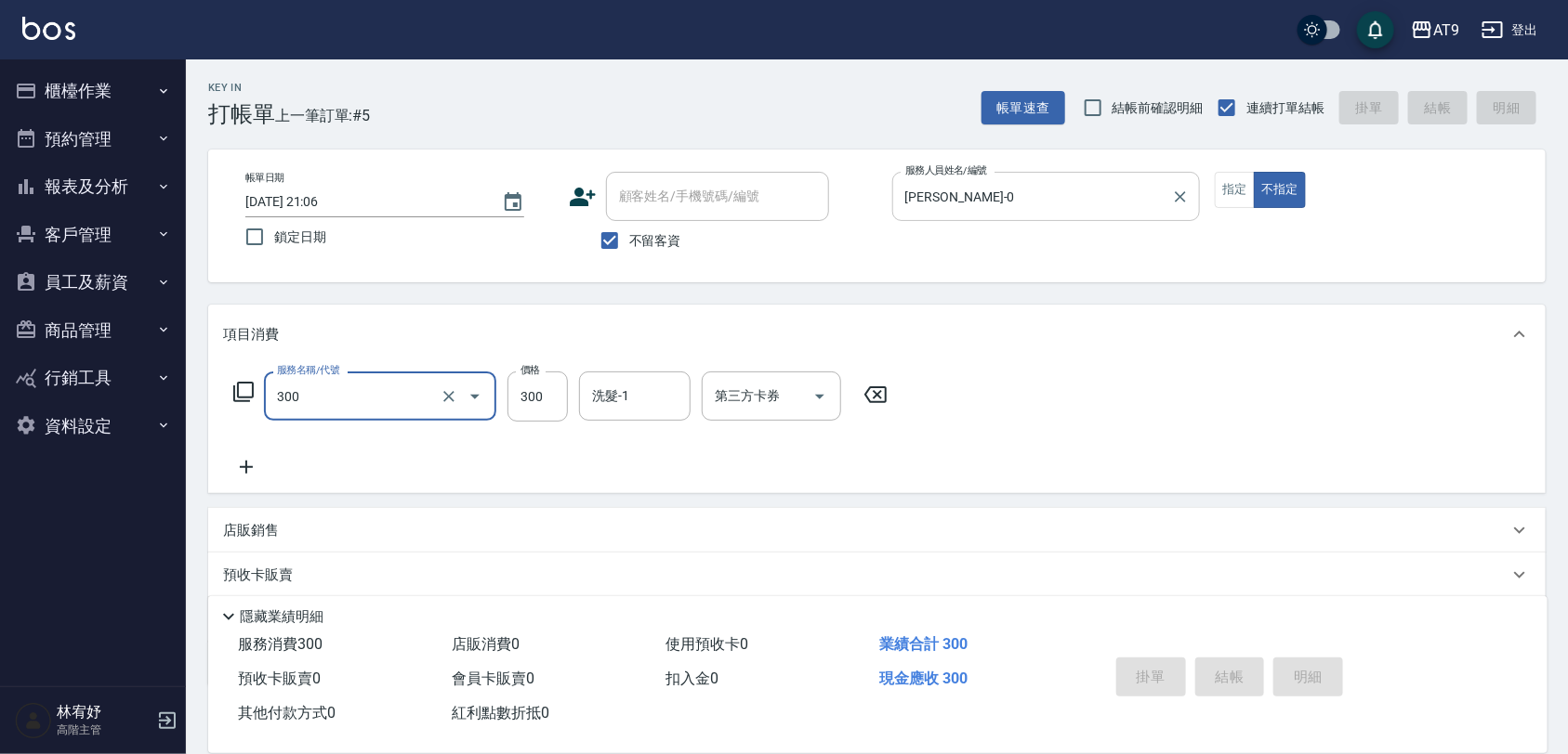
type input "300"
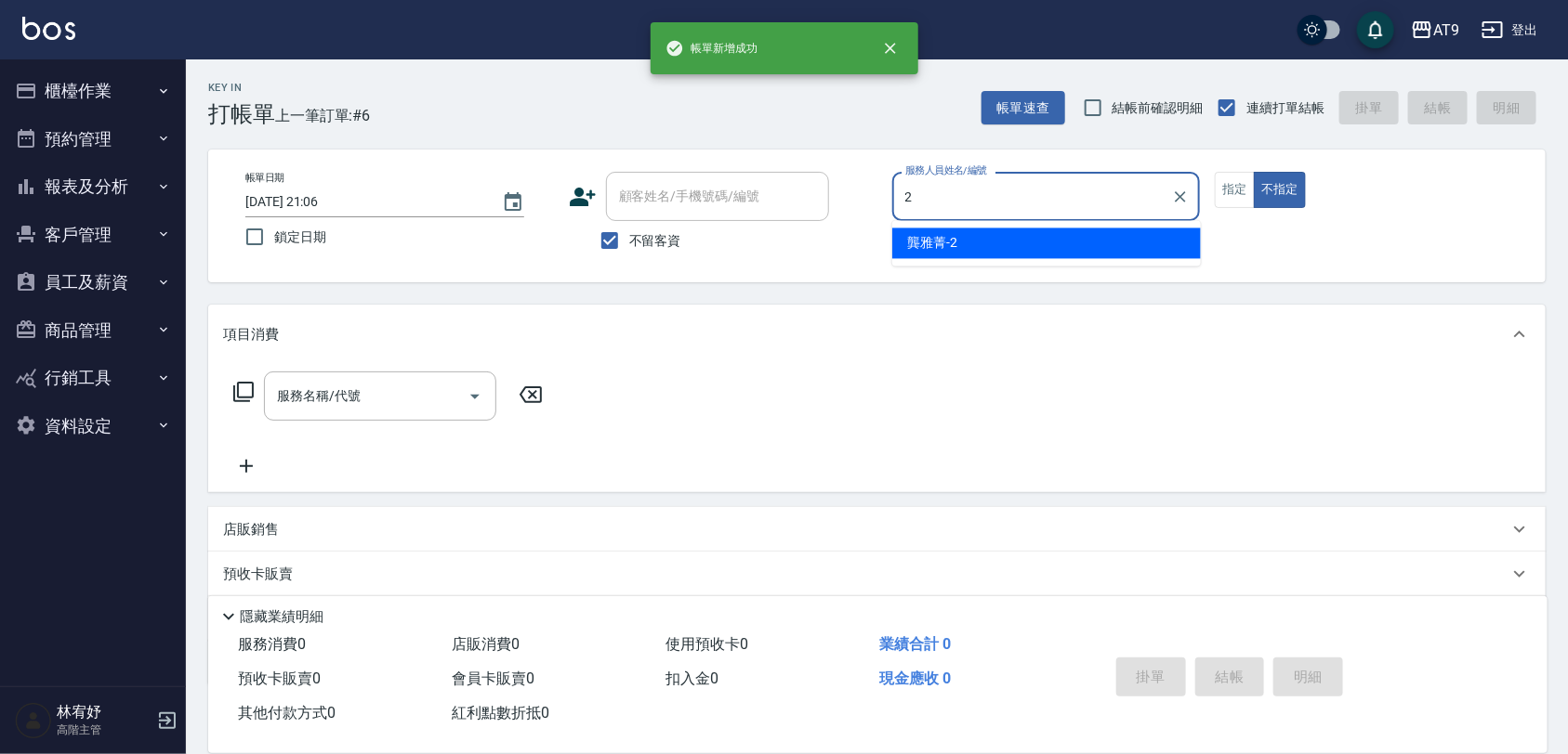
type input "龔雅菁-2"
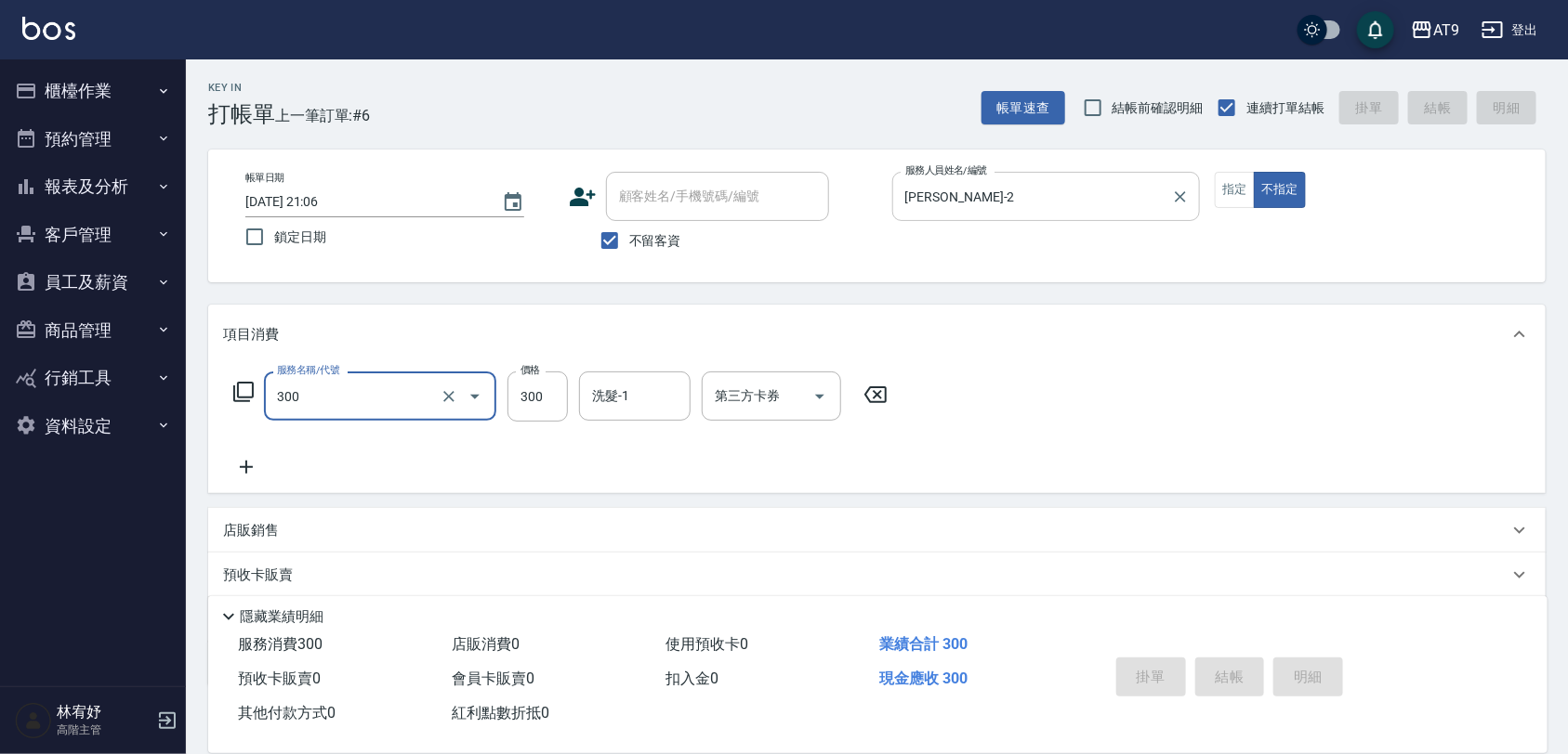
type input "300"
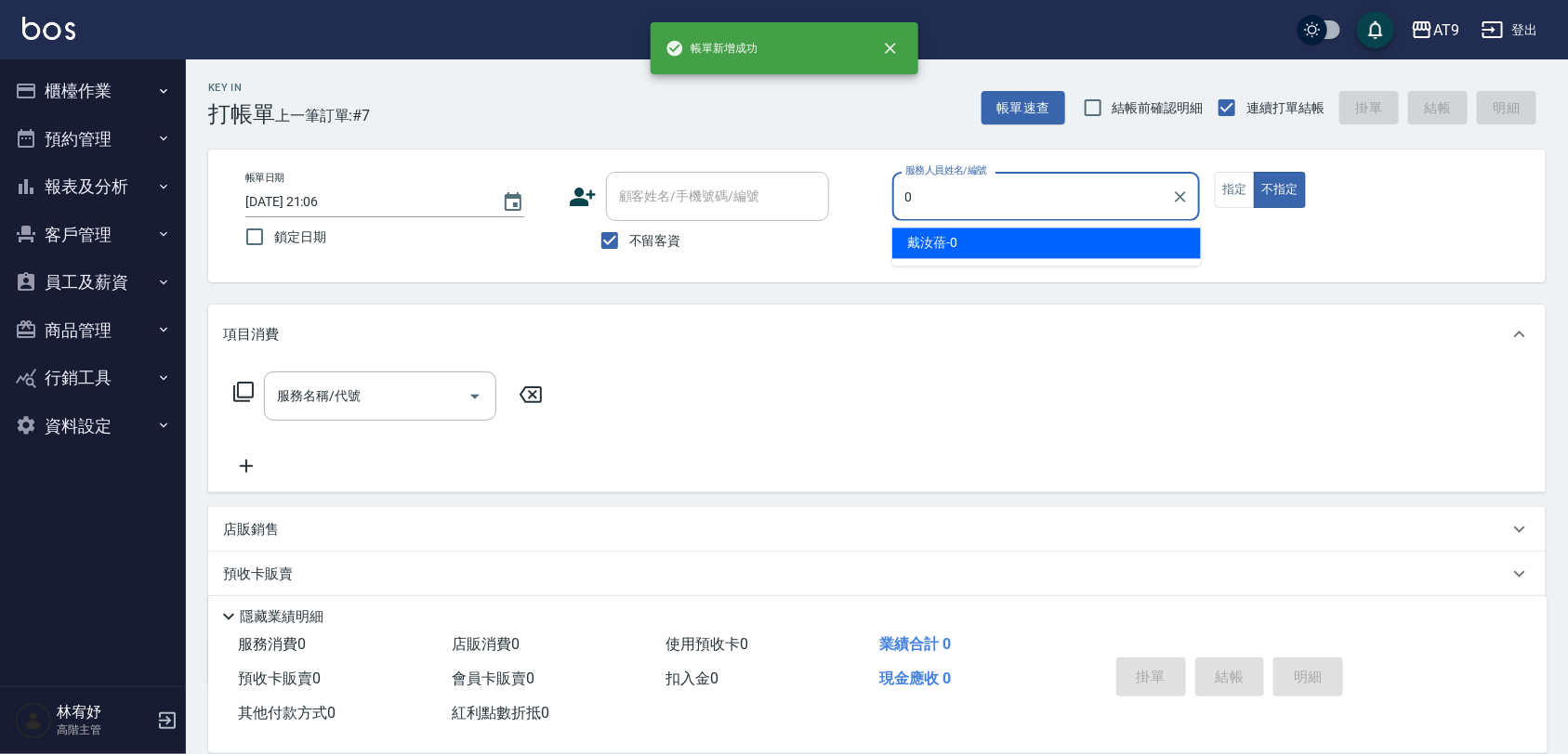
type input "戴汝蓓-0"
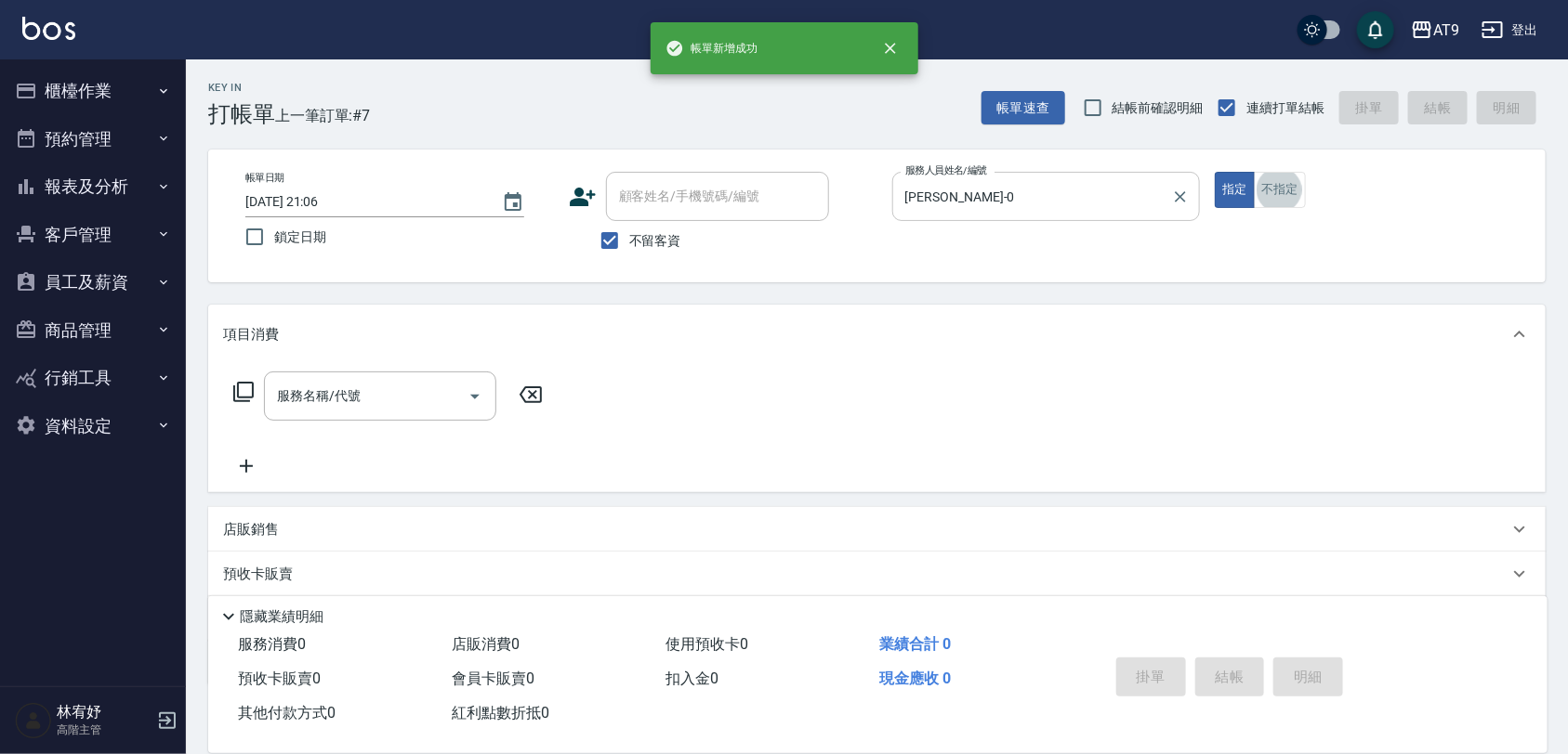
scroll to position [46, 0]
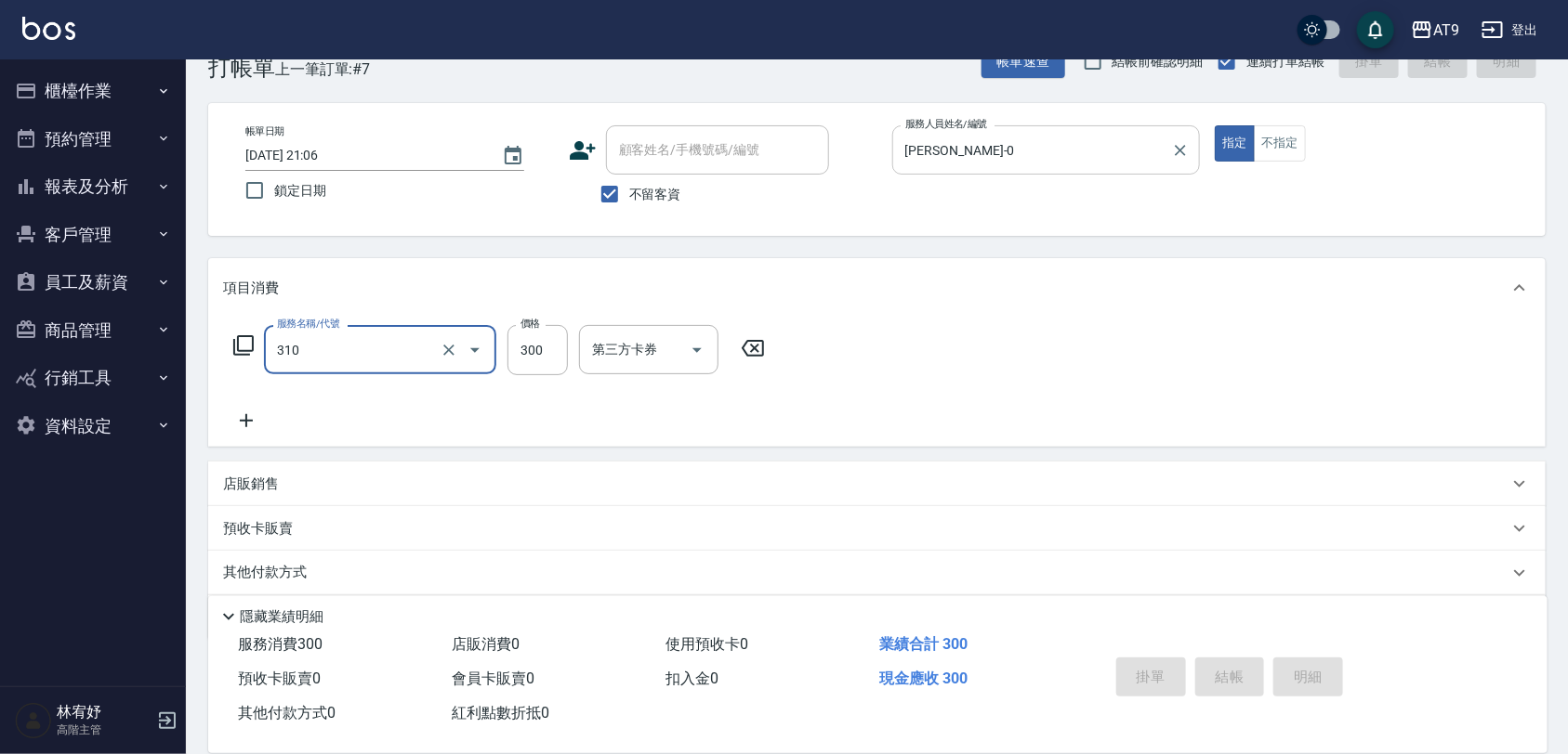
type input "310"
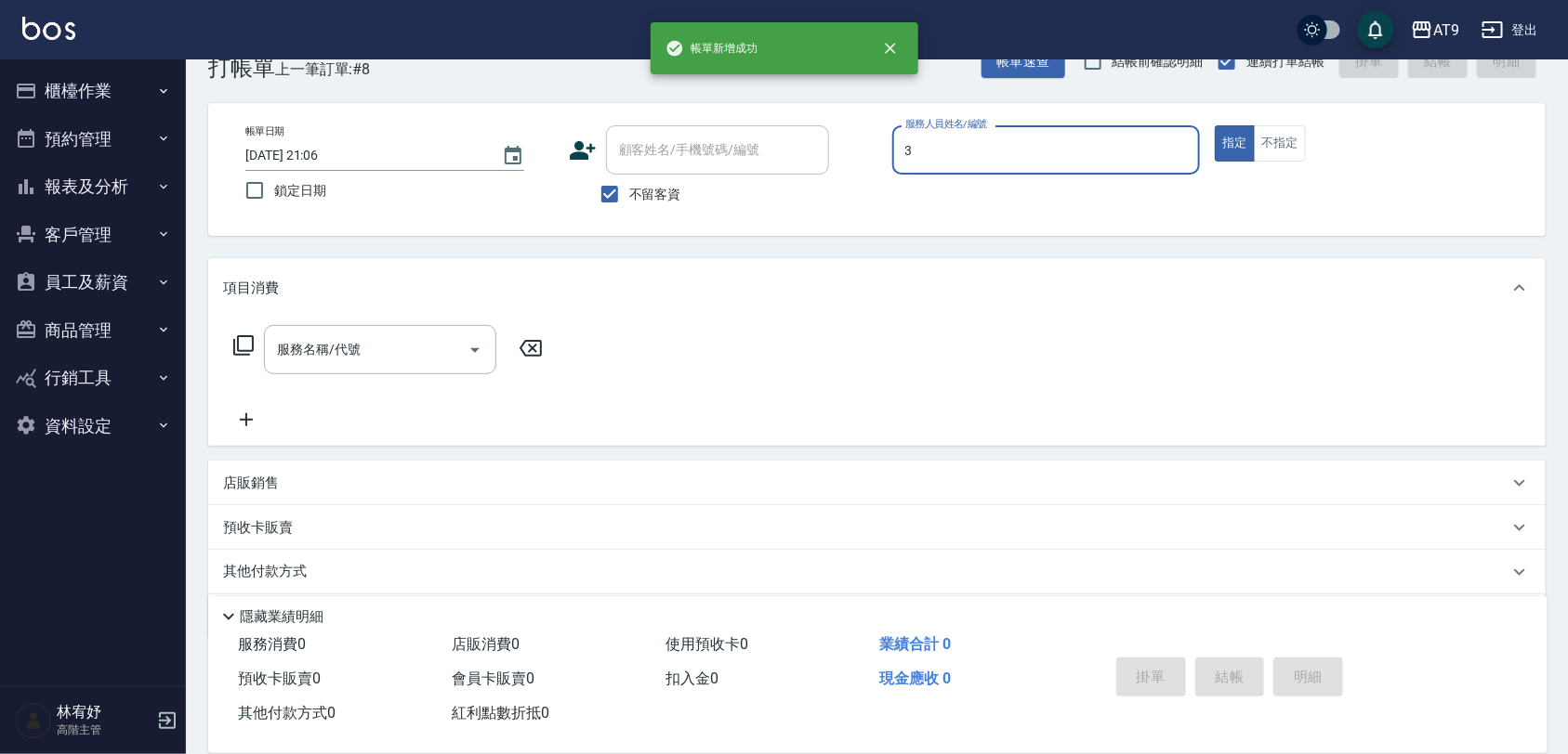
type input "FANNY-3"
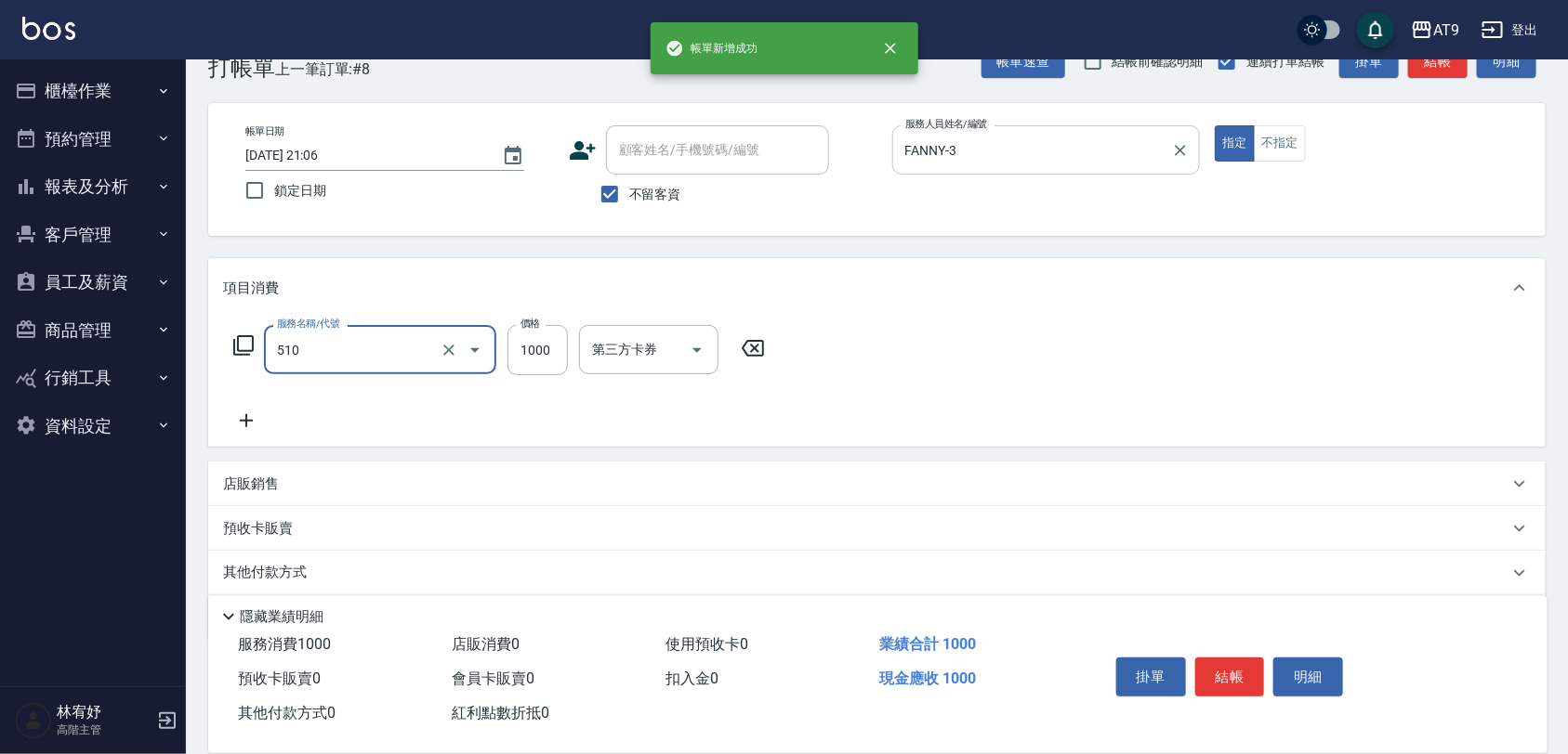
type input "染髮-2(510)"
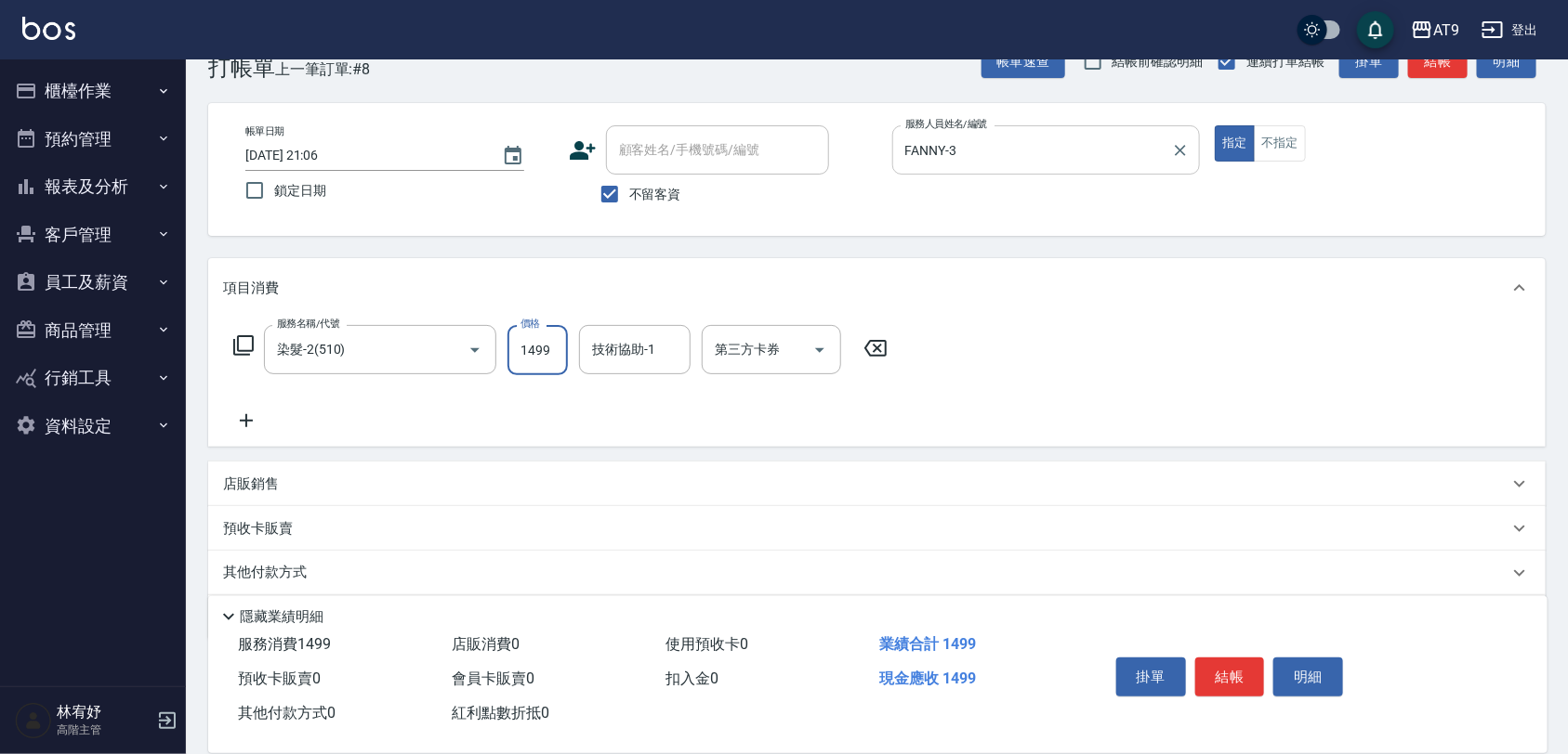
type input "1499"
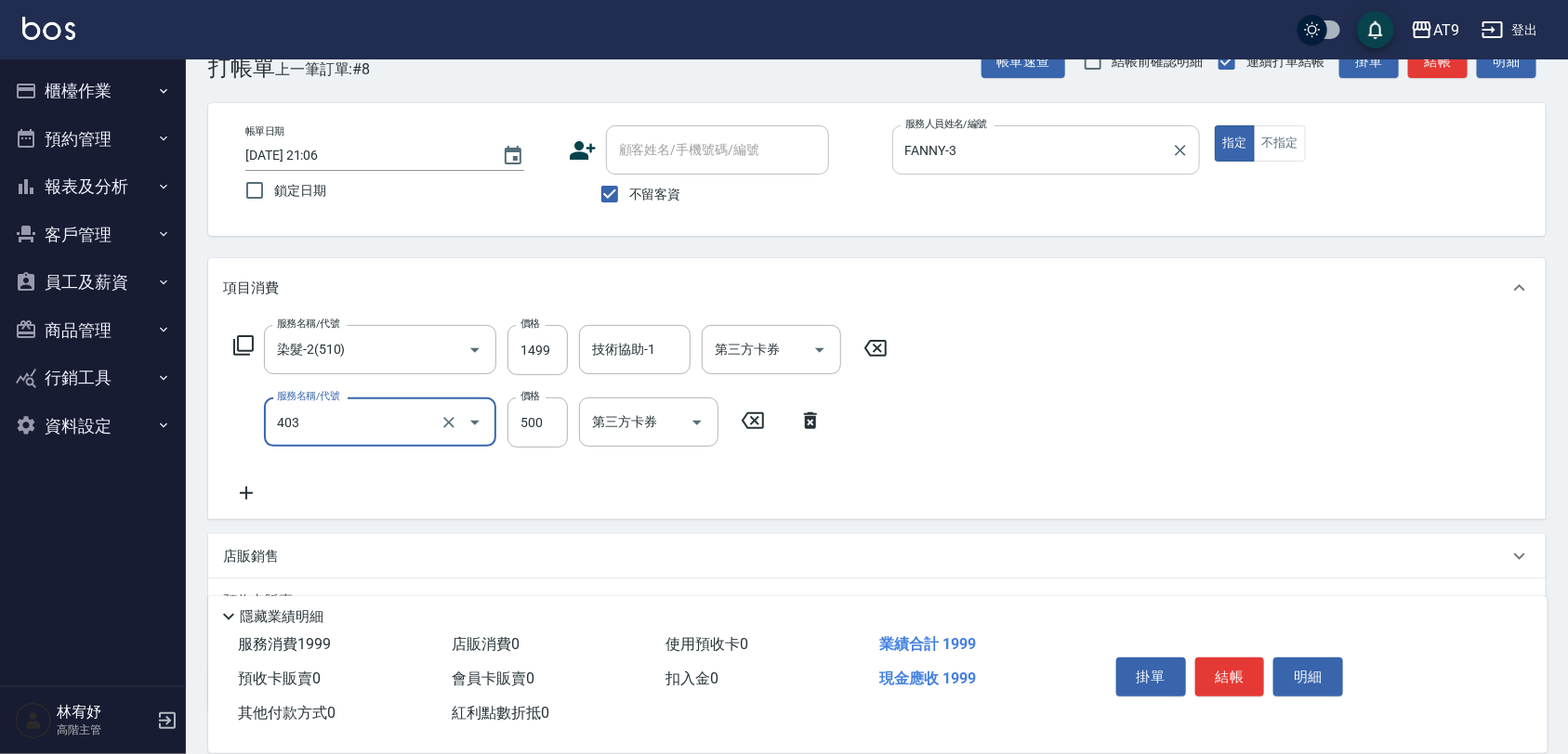
type input "天天護髮(403)"
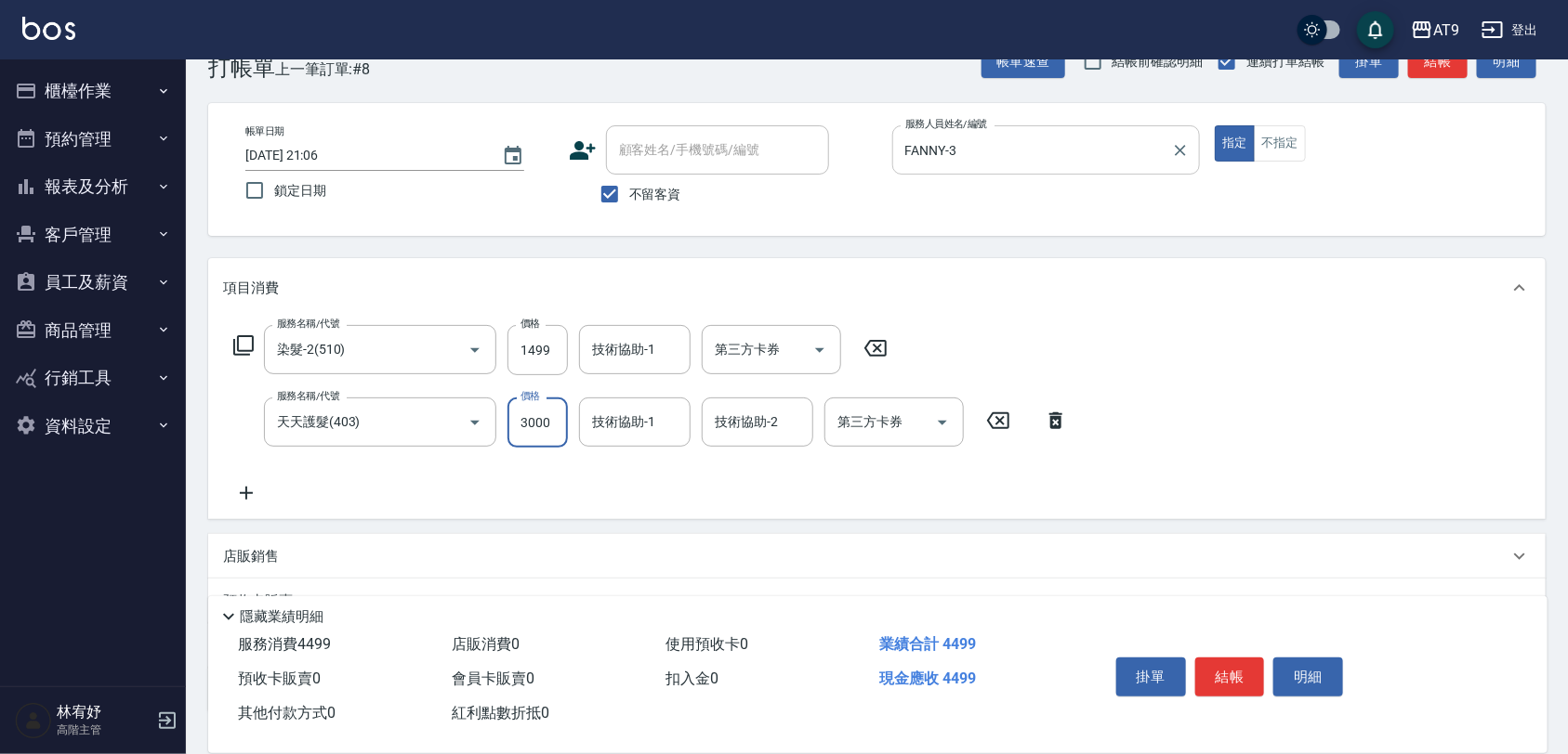
type input "3000"
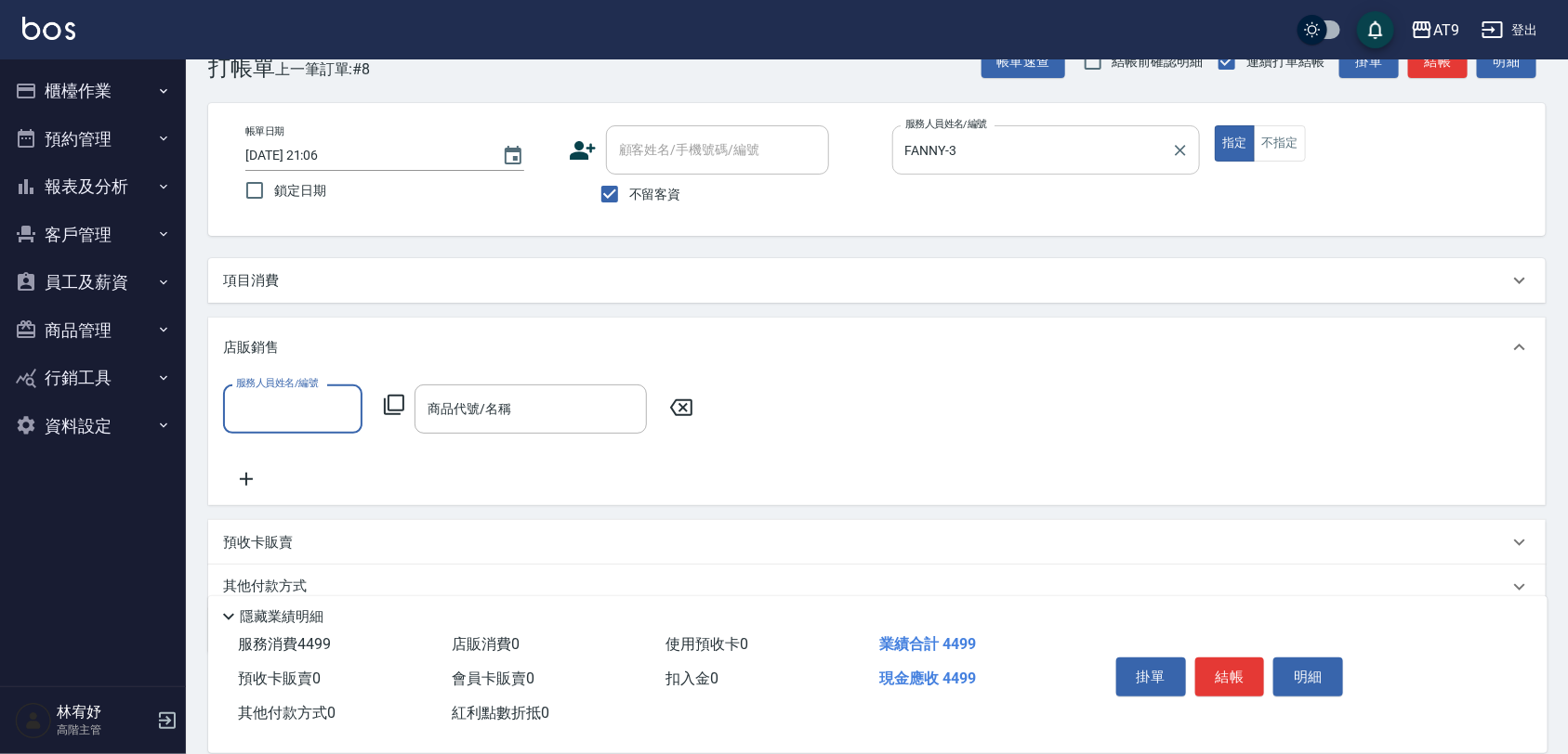
scroll to position [0, 0]
type input "FANNY-3"
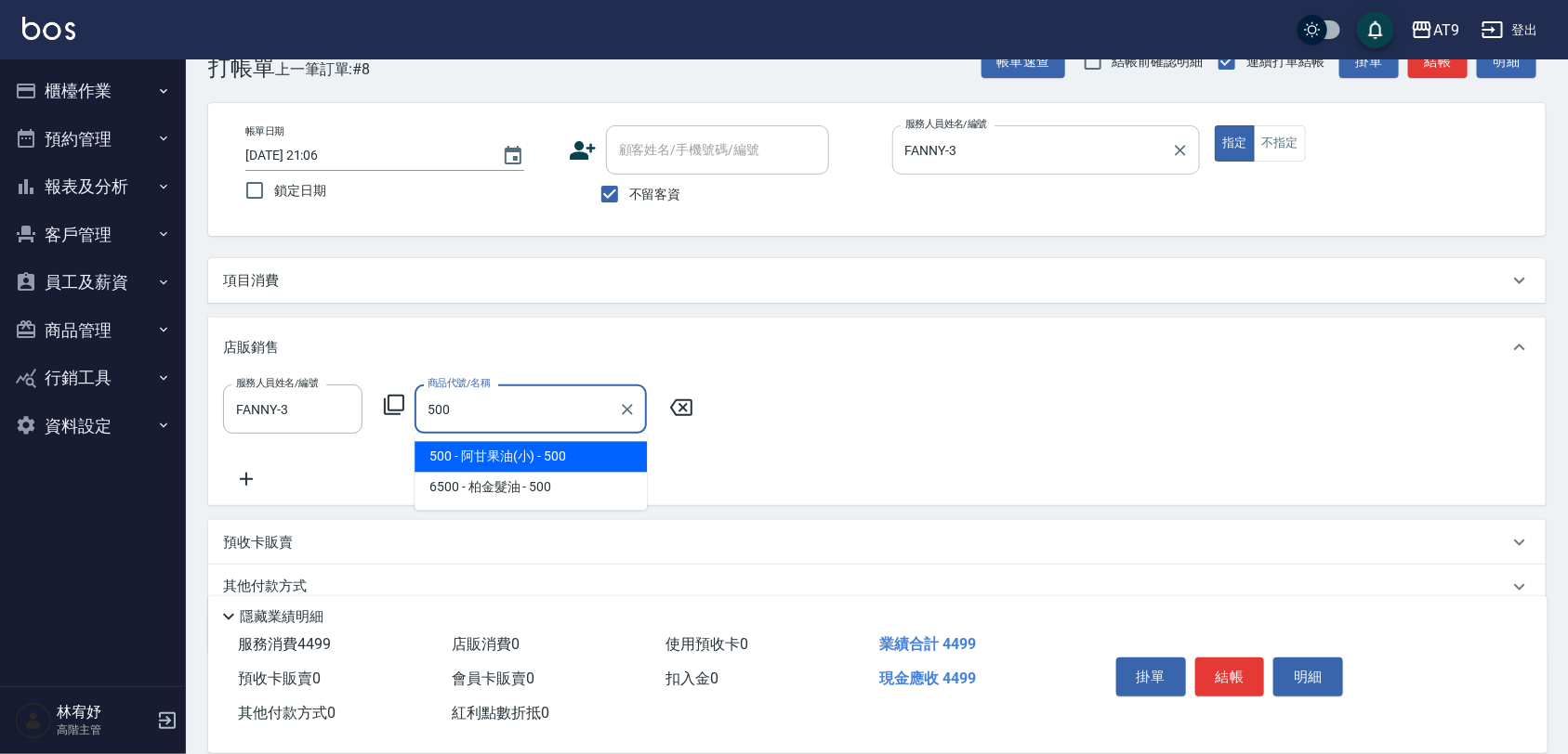
type input "阿甘果油(小)"
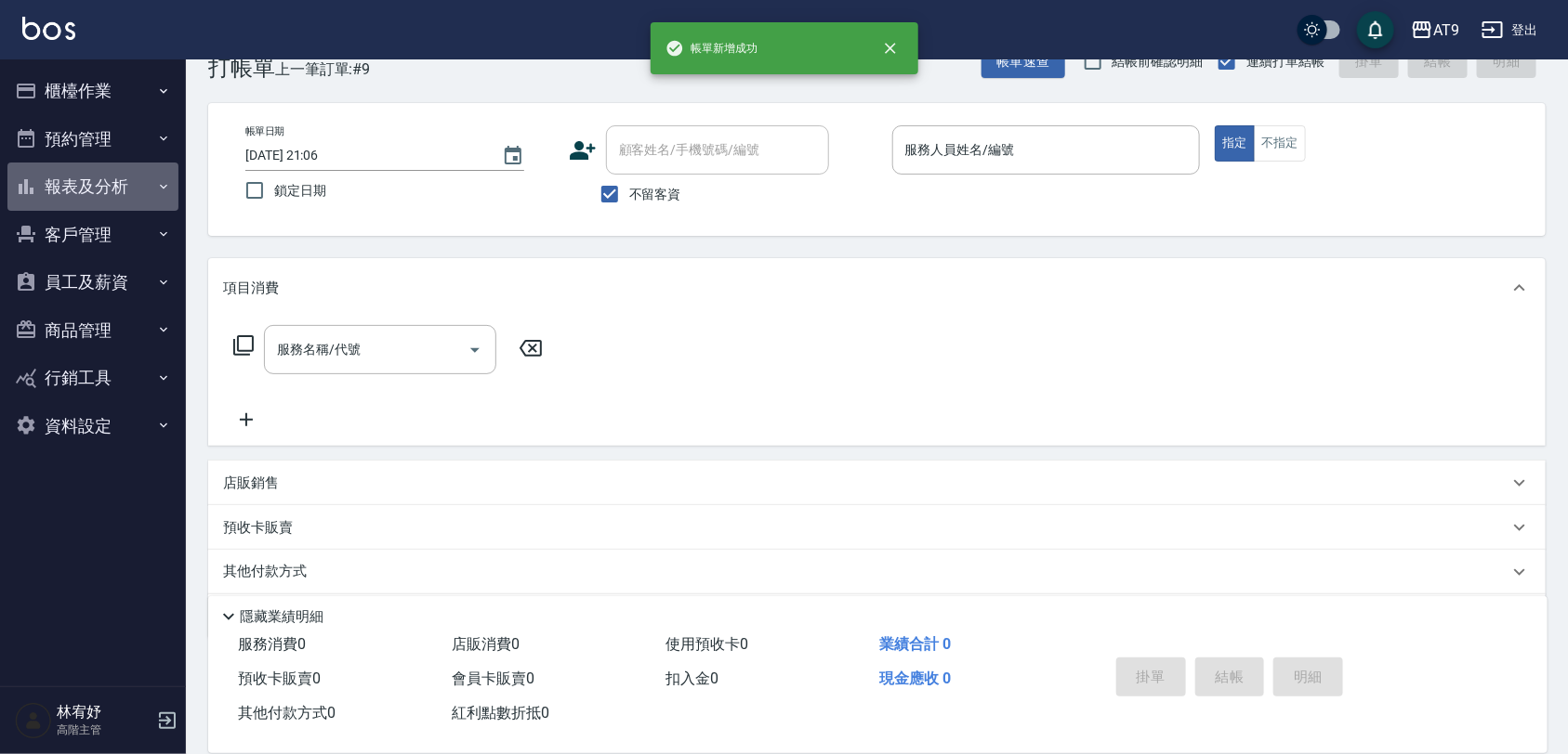
click at [118, 189] on button "報表及分析" at bounding box center [93, 187] width 171 height 48
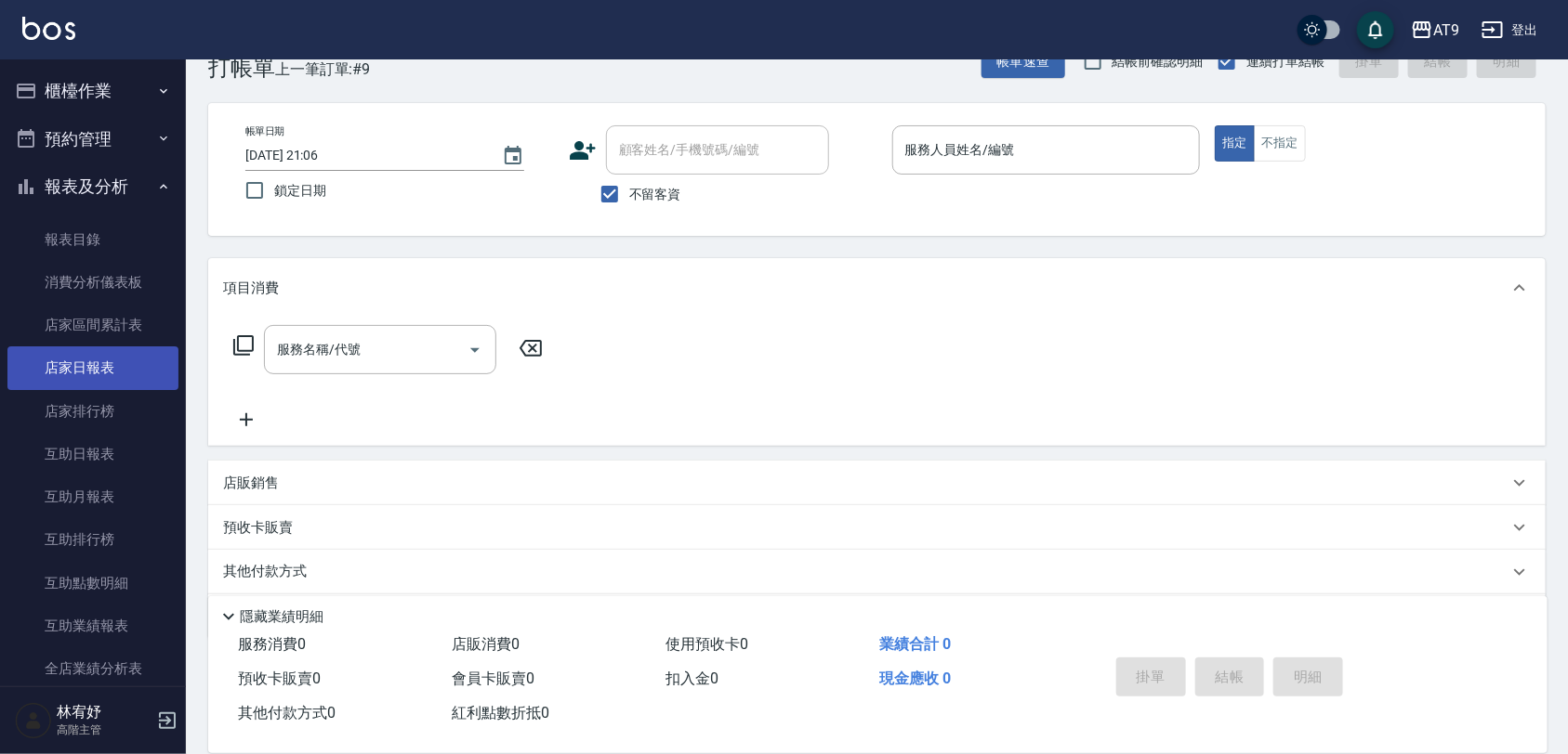
click at [107, 365] on link "店家日報表" at bounding box center [93, 368] width 171 height 42
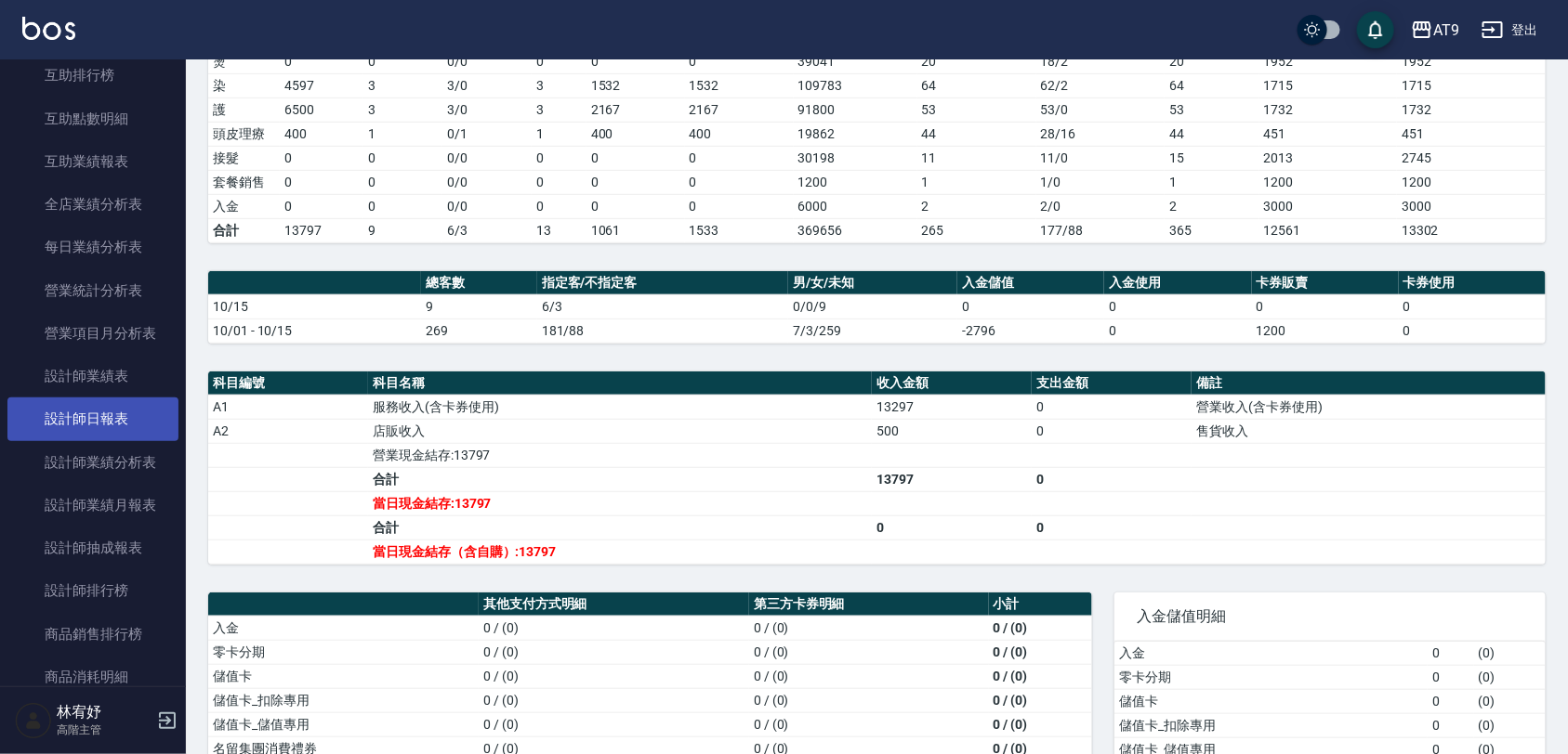
scroll to position [349, 0]
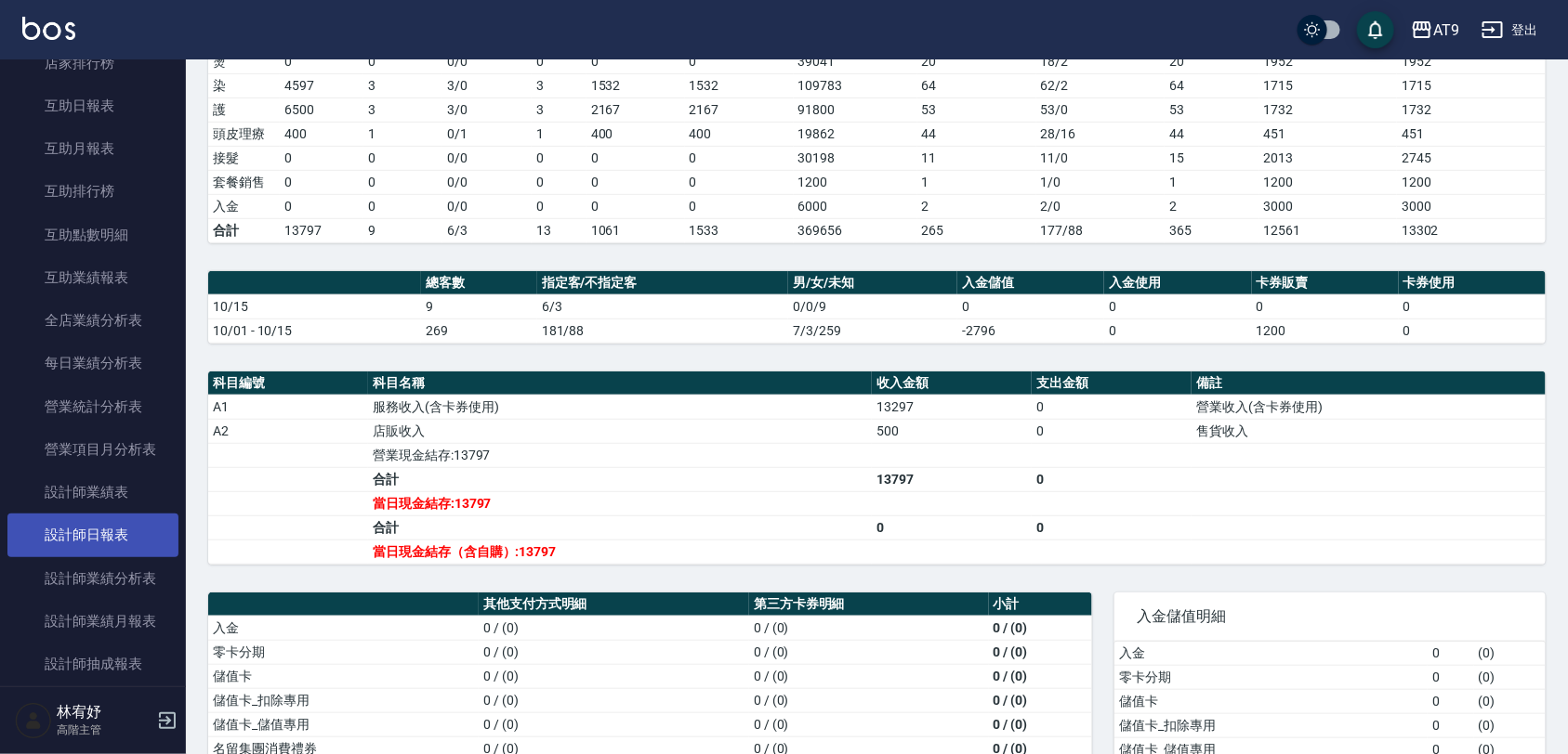
click at [123, 527] on link "設計師日報表" at bounding box center [93, 535] width 171 height 42
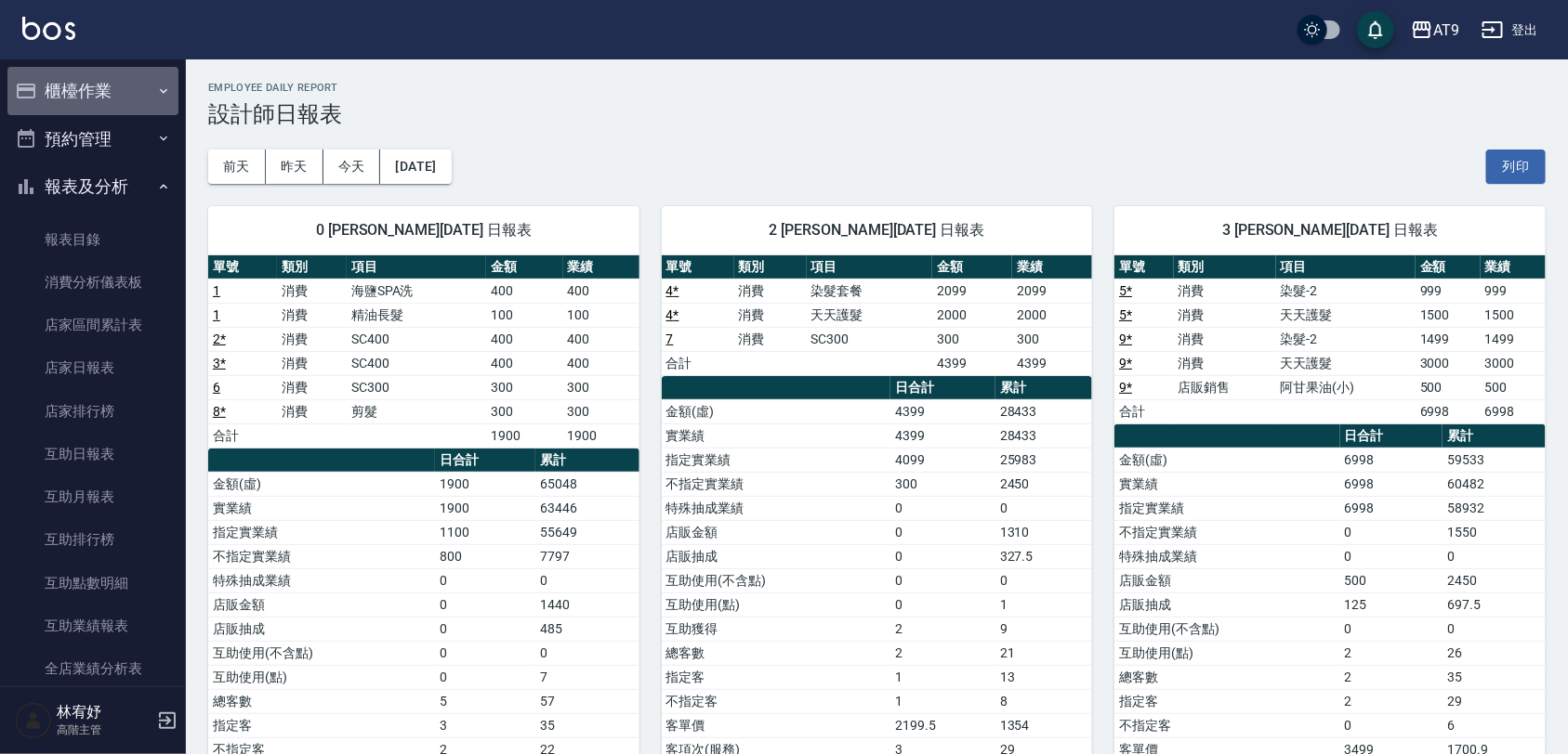
click at [117, 81] on button "櫃檯作業" at bounding box center [93, 91] width 171 height 48
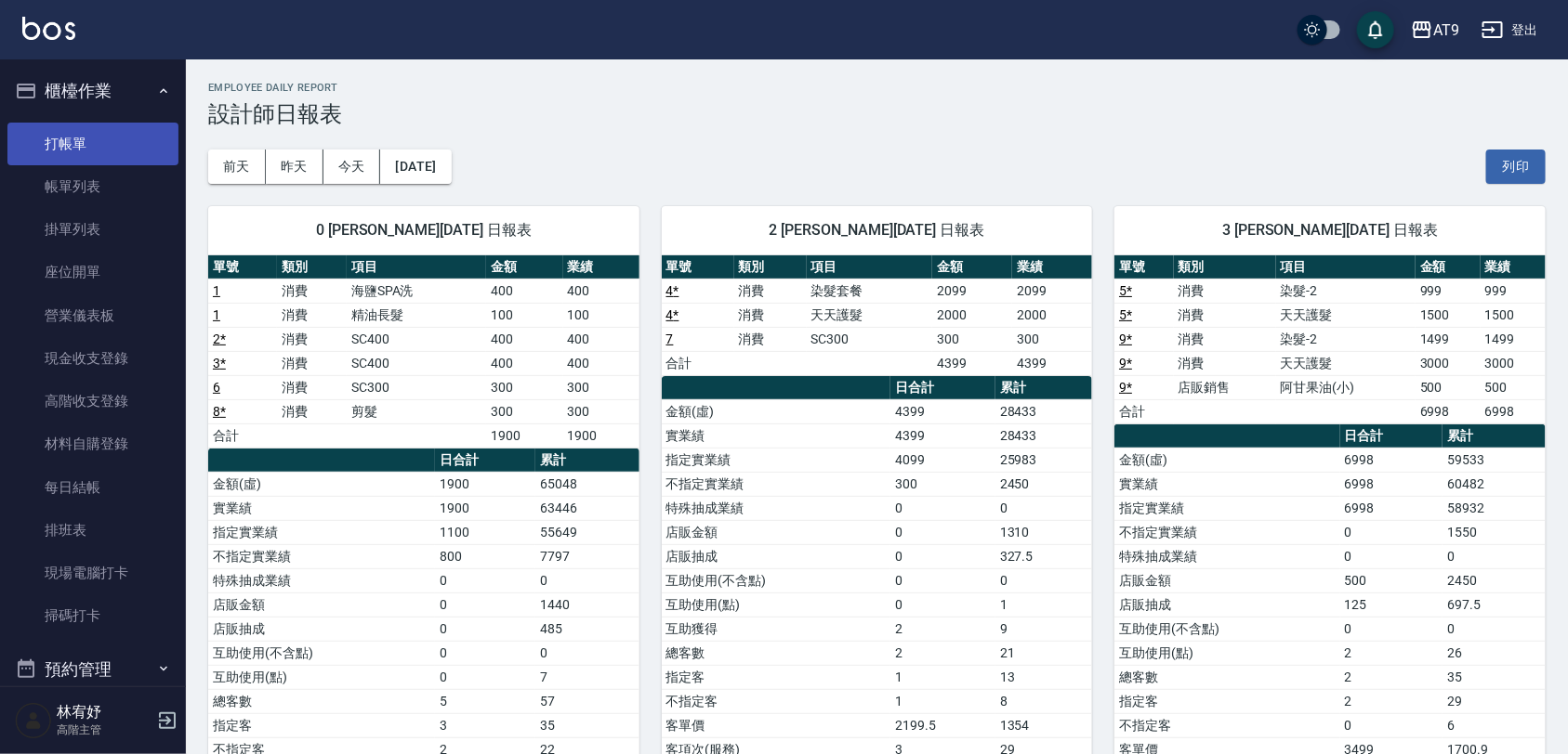
click at [104, 140] on link "打帳單" at bounding box center [93, 143] width 171 height 42
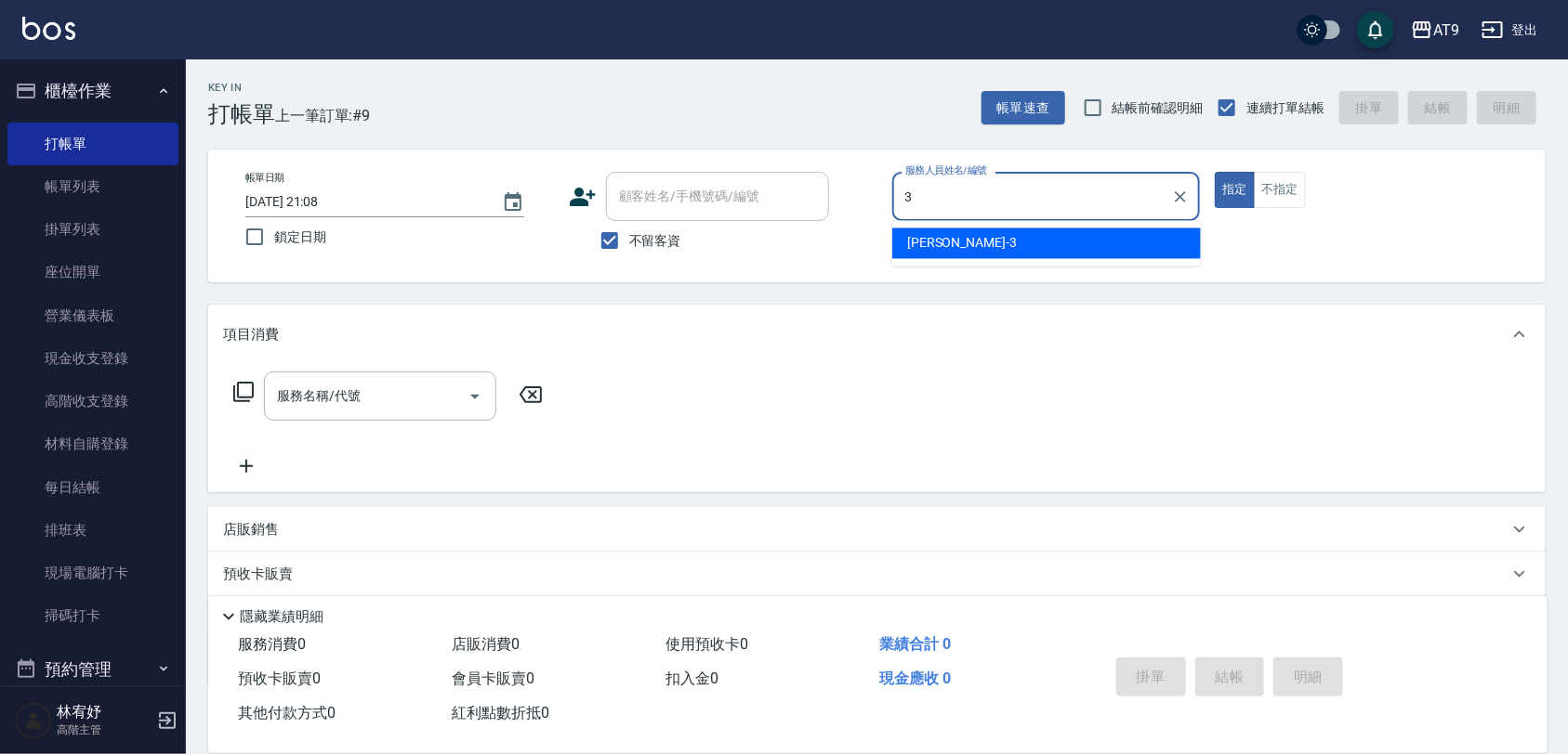
type input "FANNY-3"
type button "true"
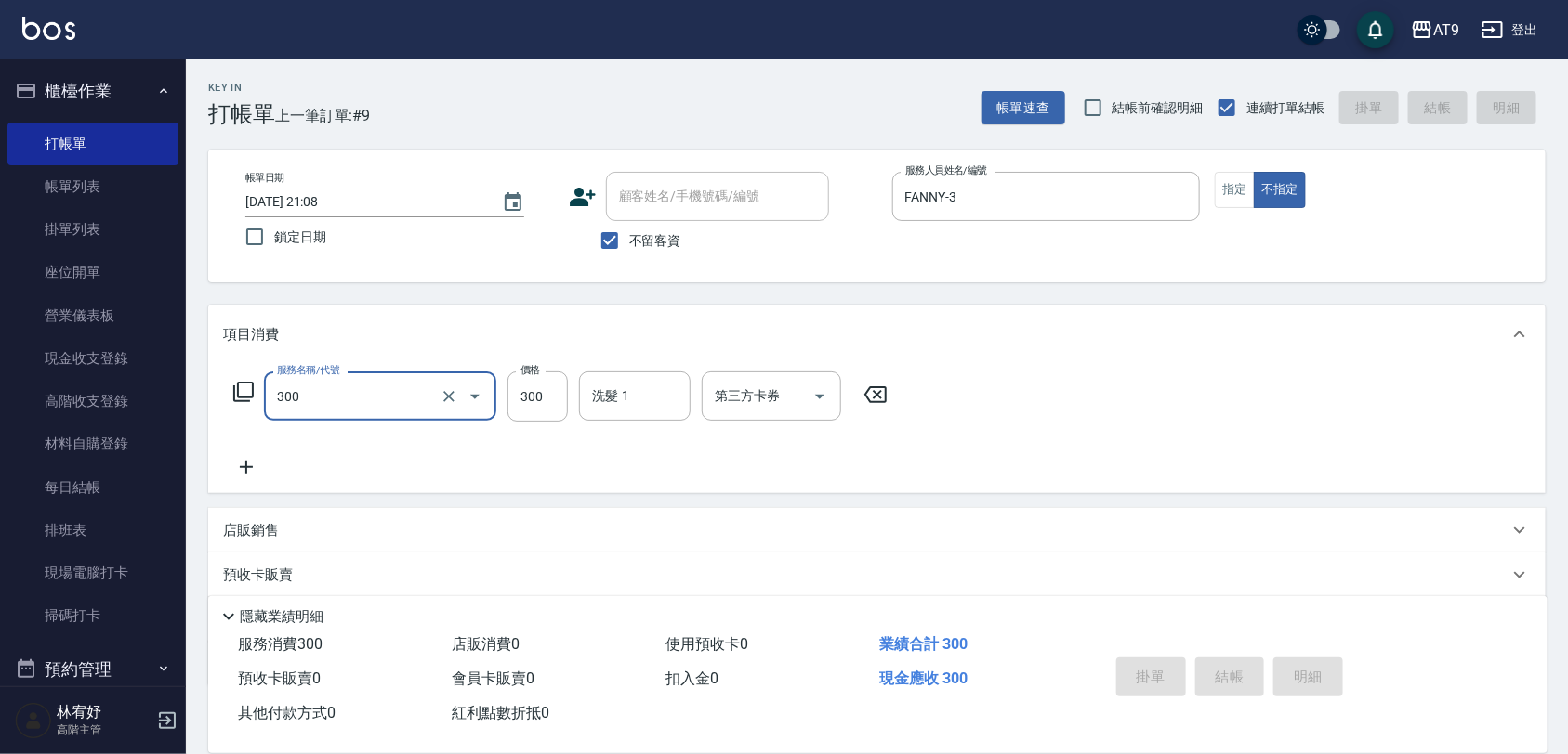
type input "300"
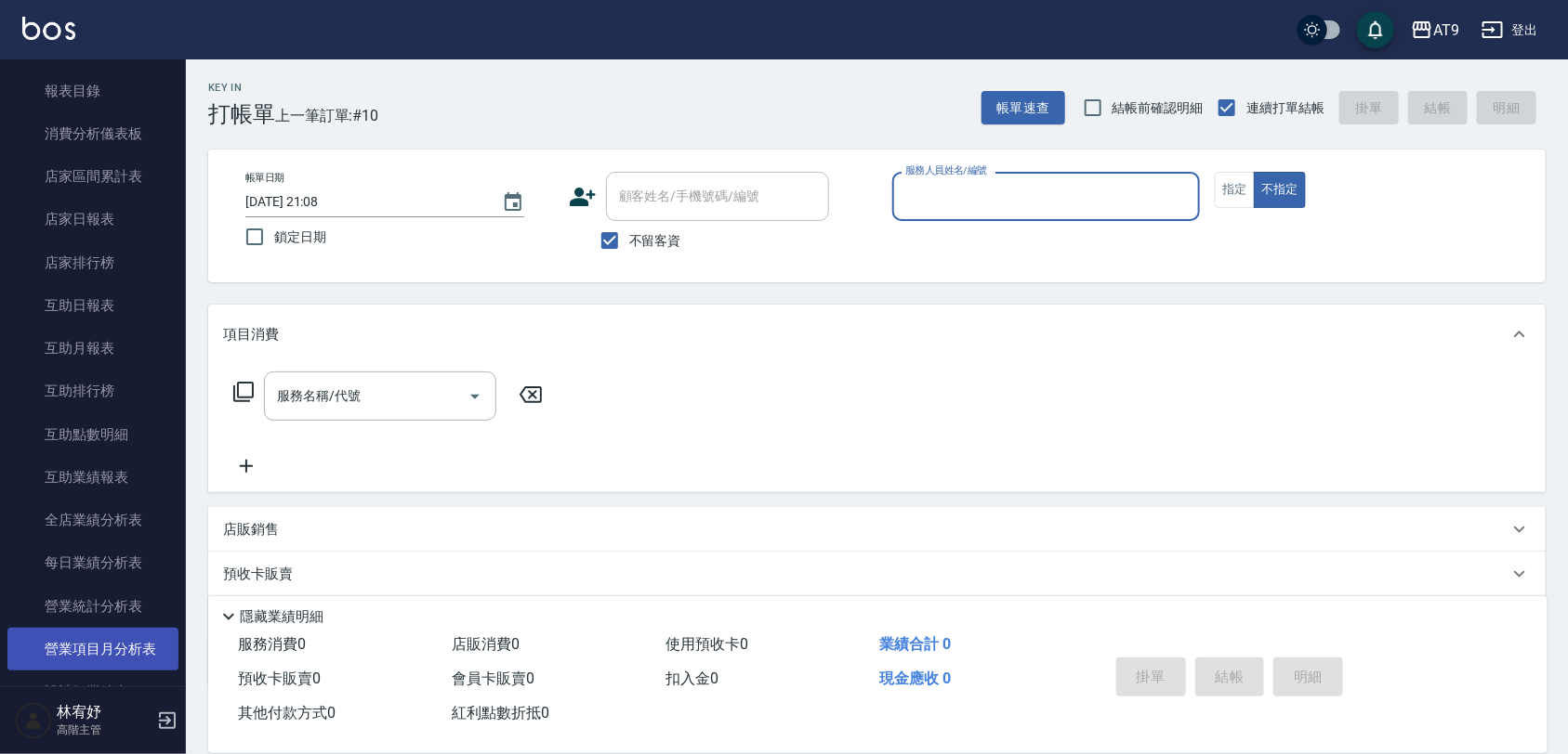
scroll to position [813, 0]
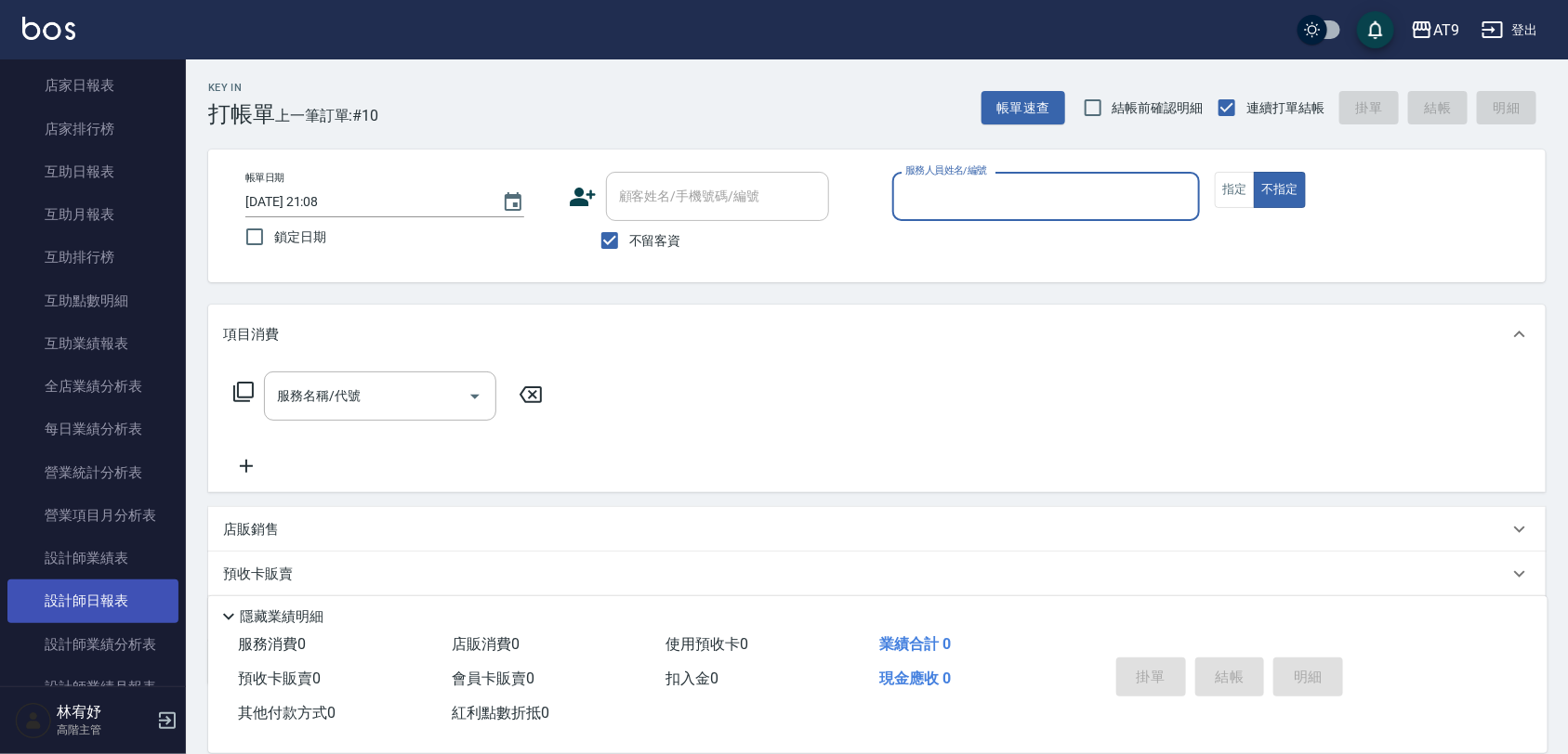
click at [118, 590] on link "設計師日報表" at bounding box center [93, 601] width 171 height 42
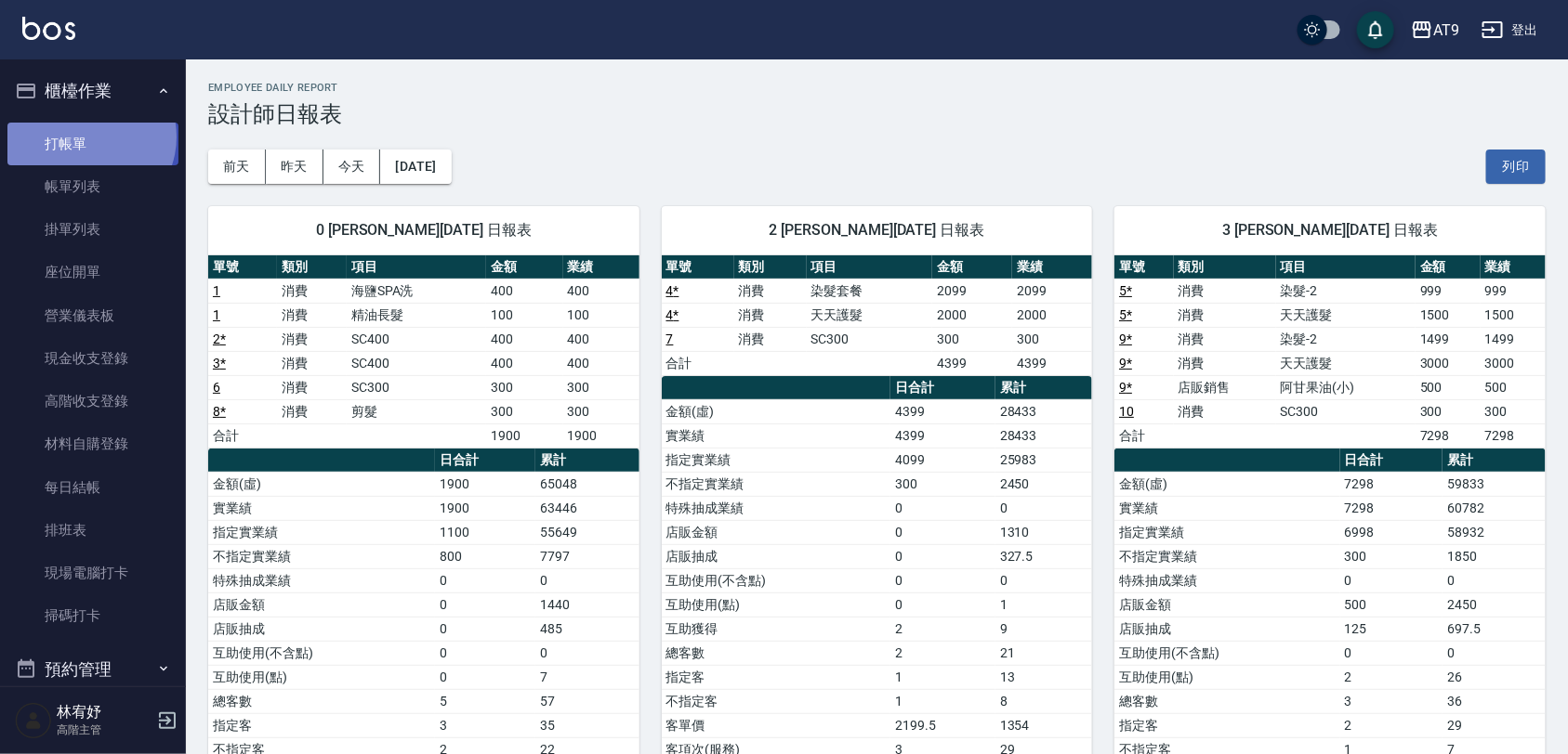
click at [89, 136] on link "打帳單" at bounding box center [93, 143] width 171 height 42
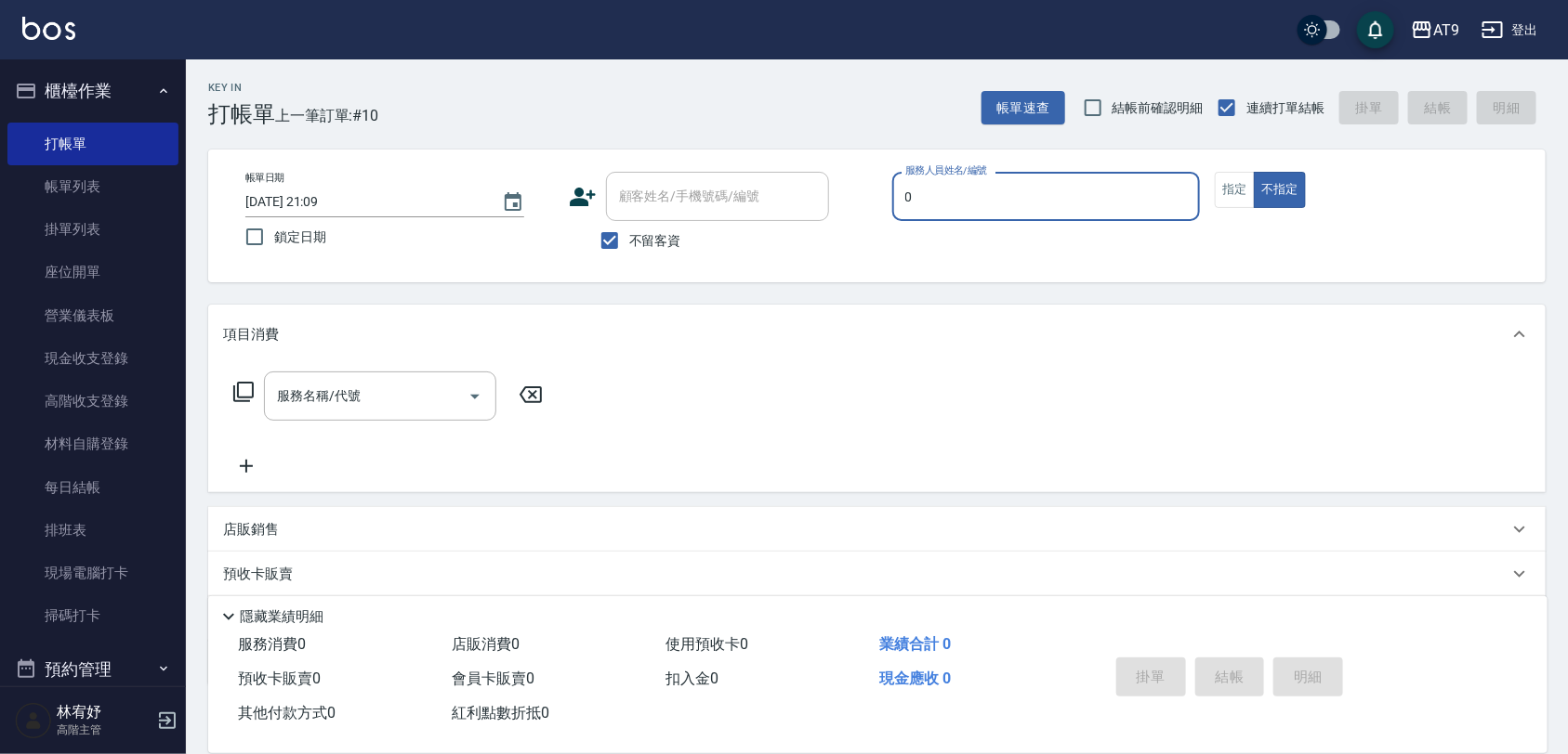
type input "0"
type button "false"
type input "戴汝蓓-0"
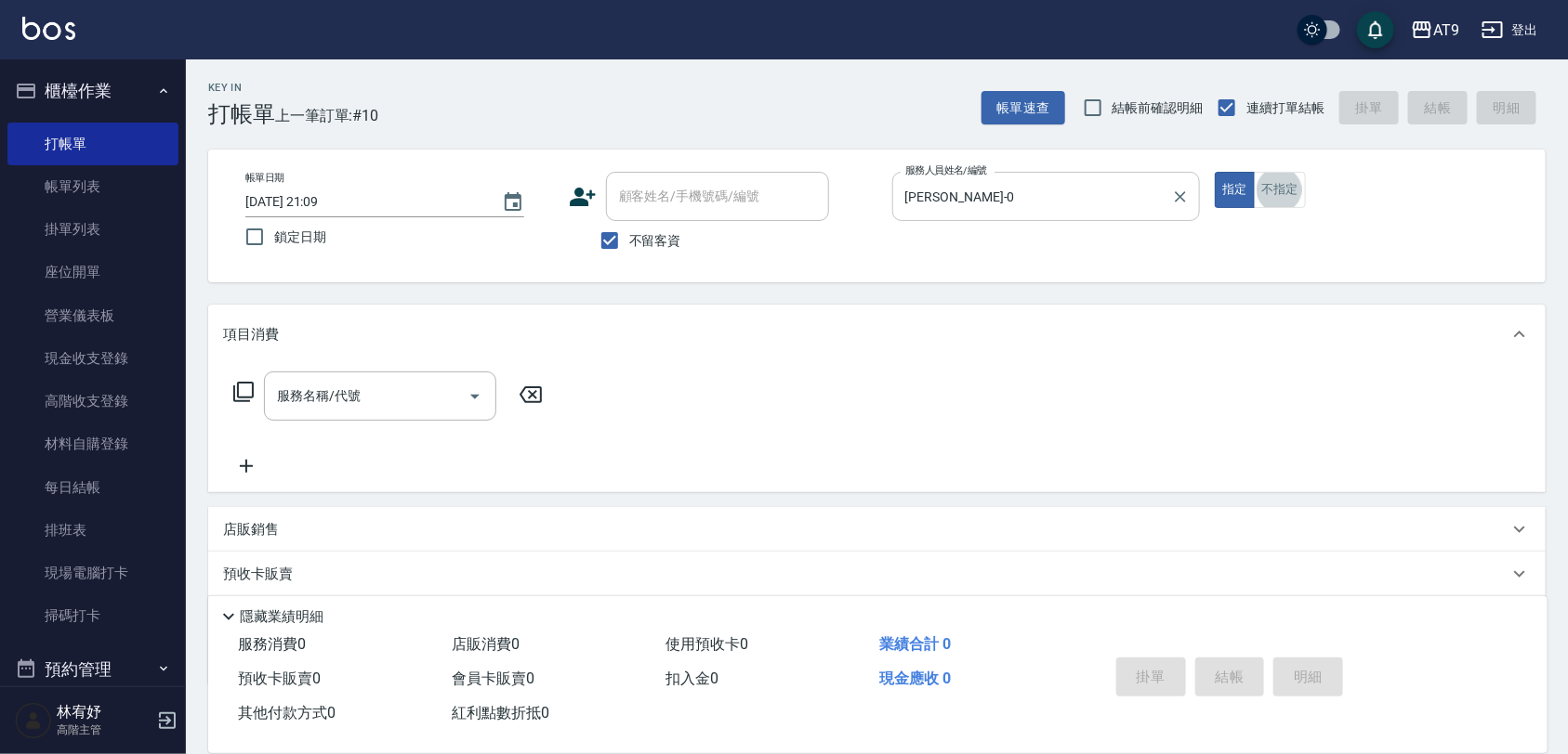
scroll to position [46, 0]
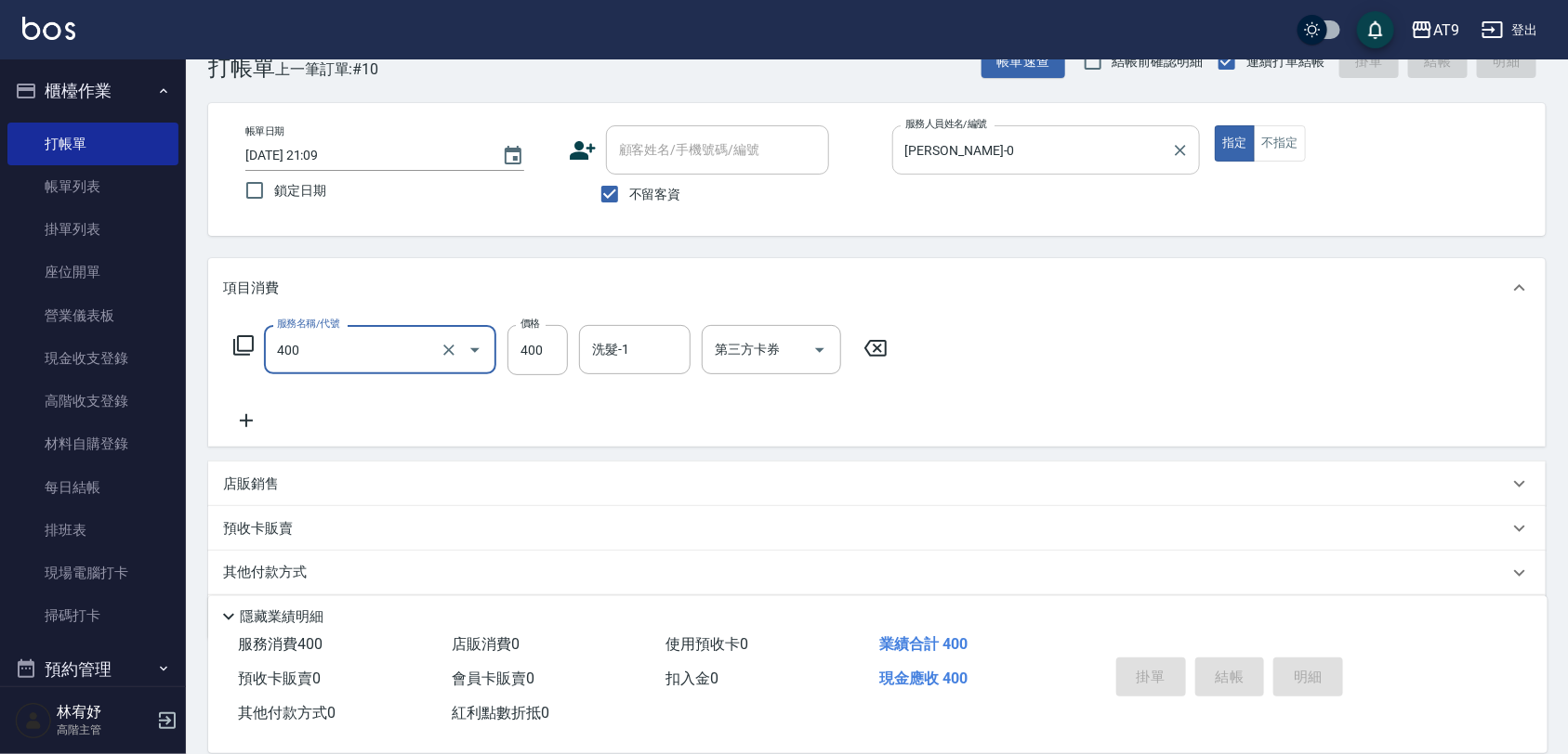
type input "400"
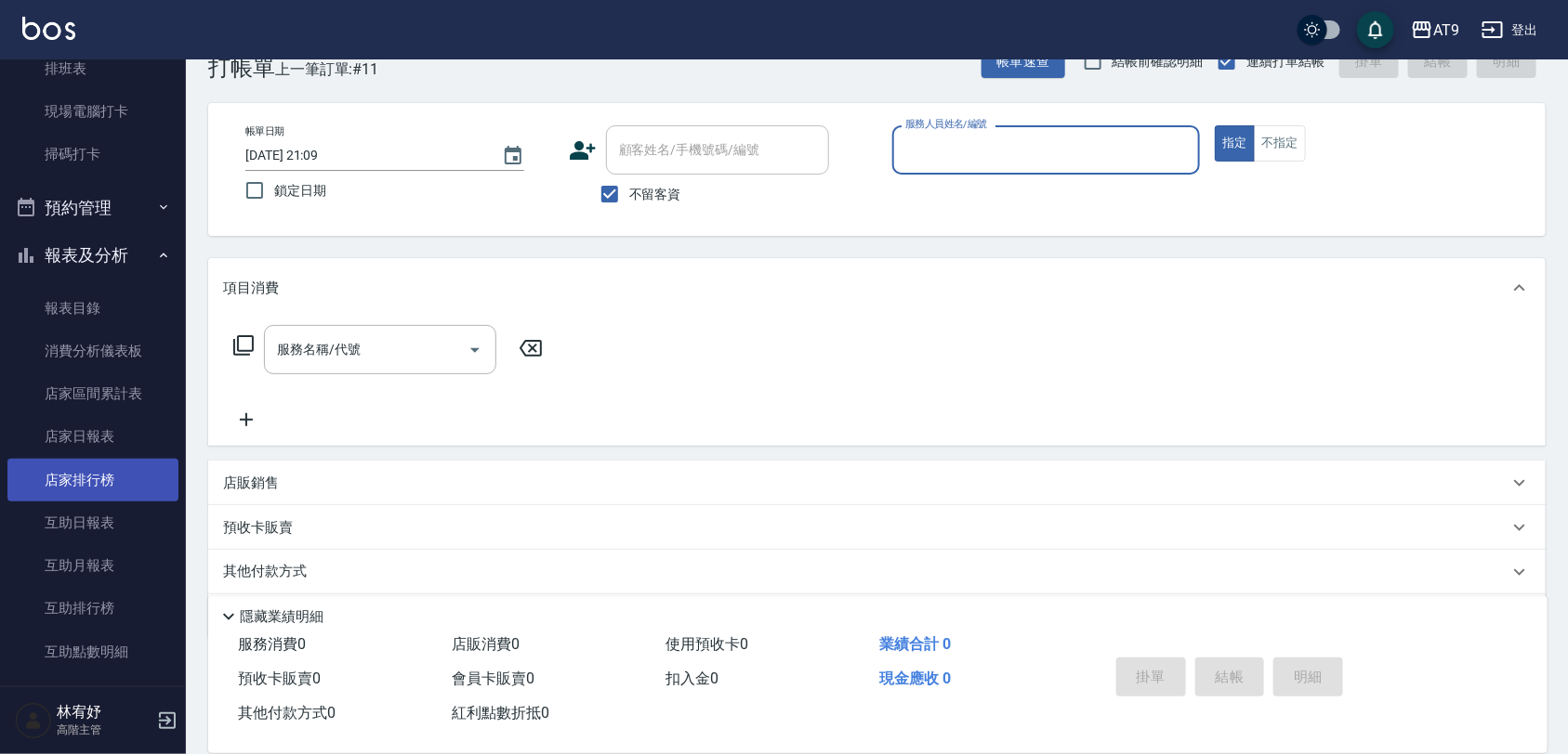
scroll to position [464, 0]
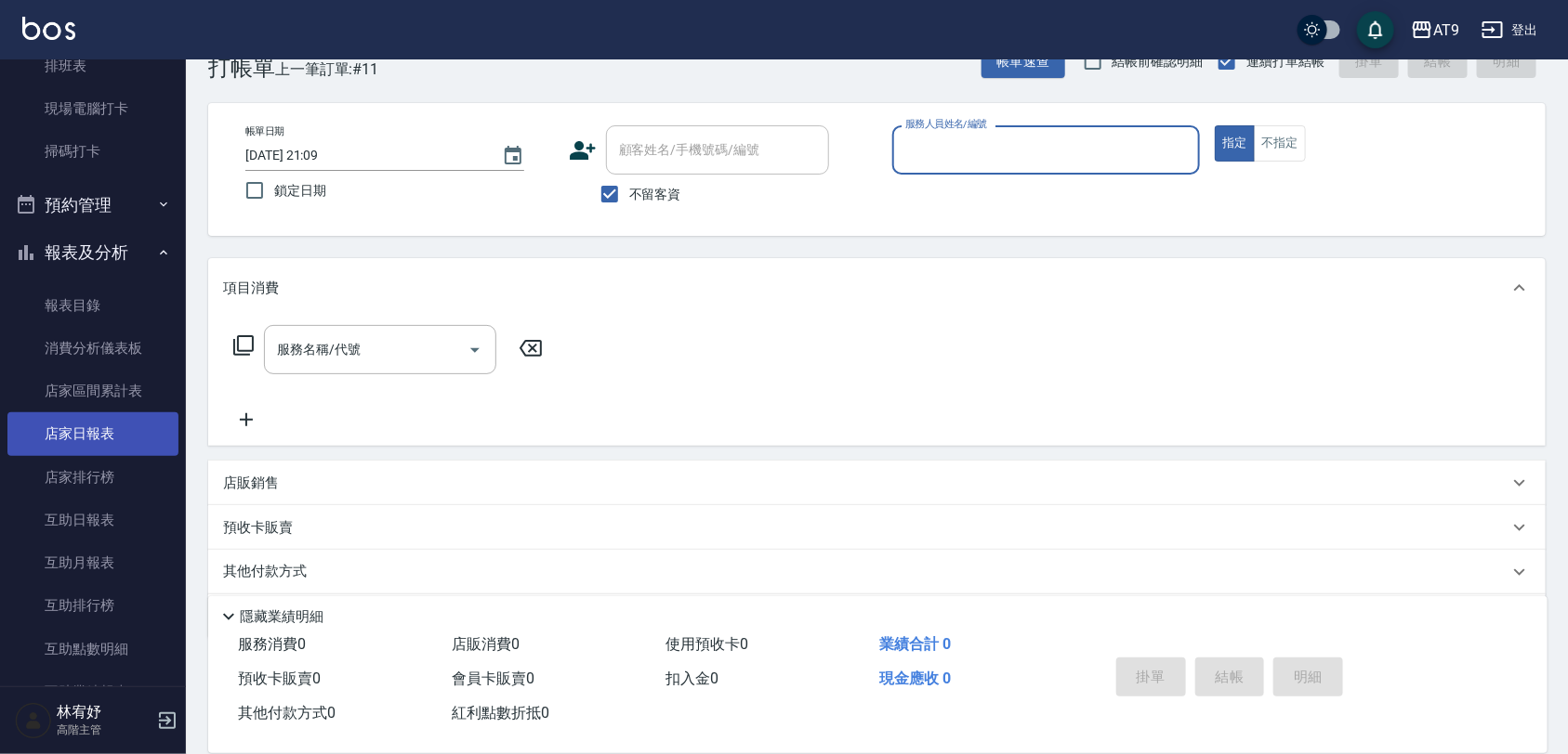
click at [100, 414] on link "店家日報表" at bounding box center [93, 433] width 171 height 42
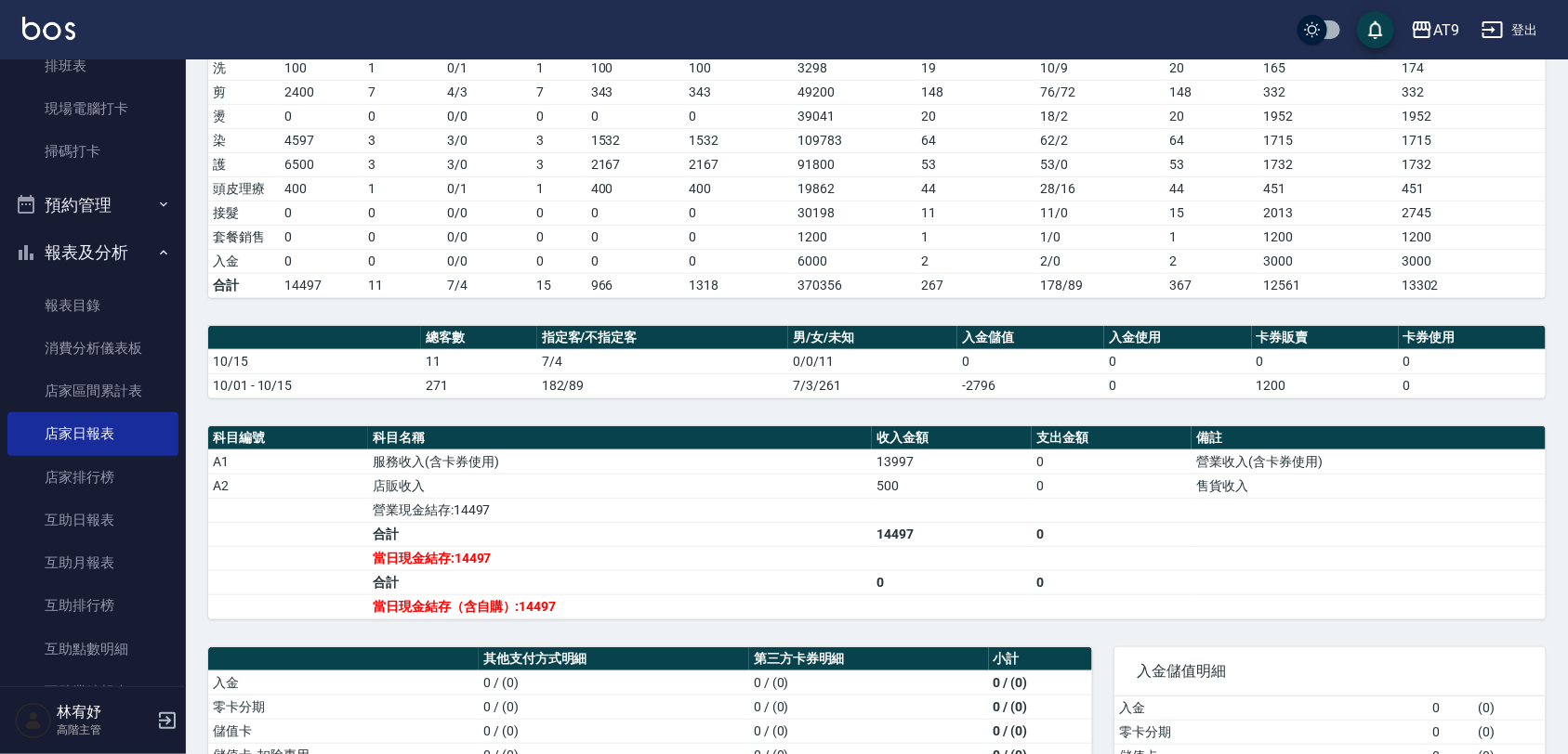
scroll to position [349, 0]
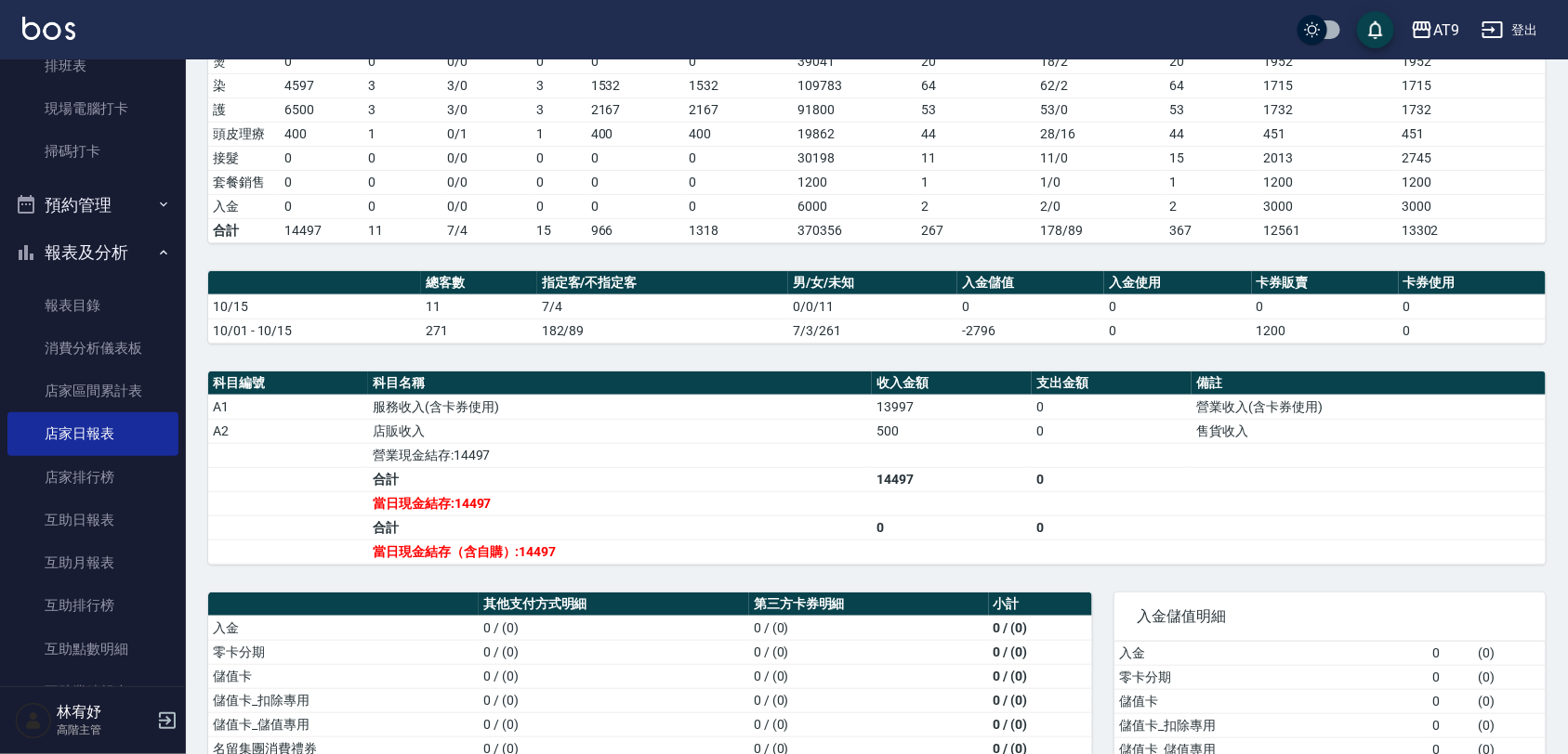
click at [1078, 405] on td "0" at bounding box center [1111, 407] width 160 height 24
click at [1526, 33] on button "登出" at bounding box center [1510, 30] width 71 height 35
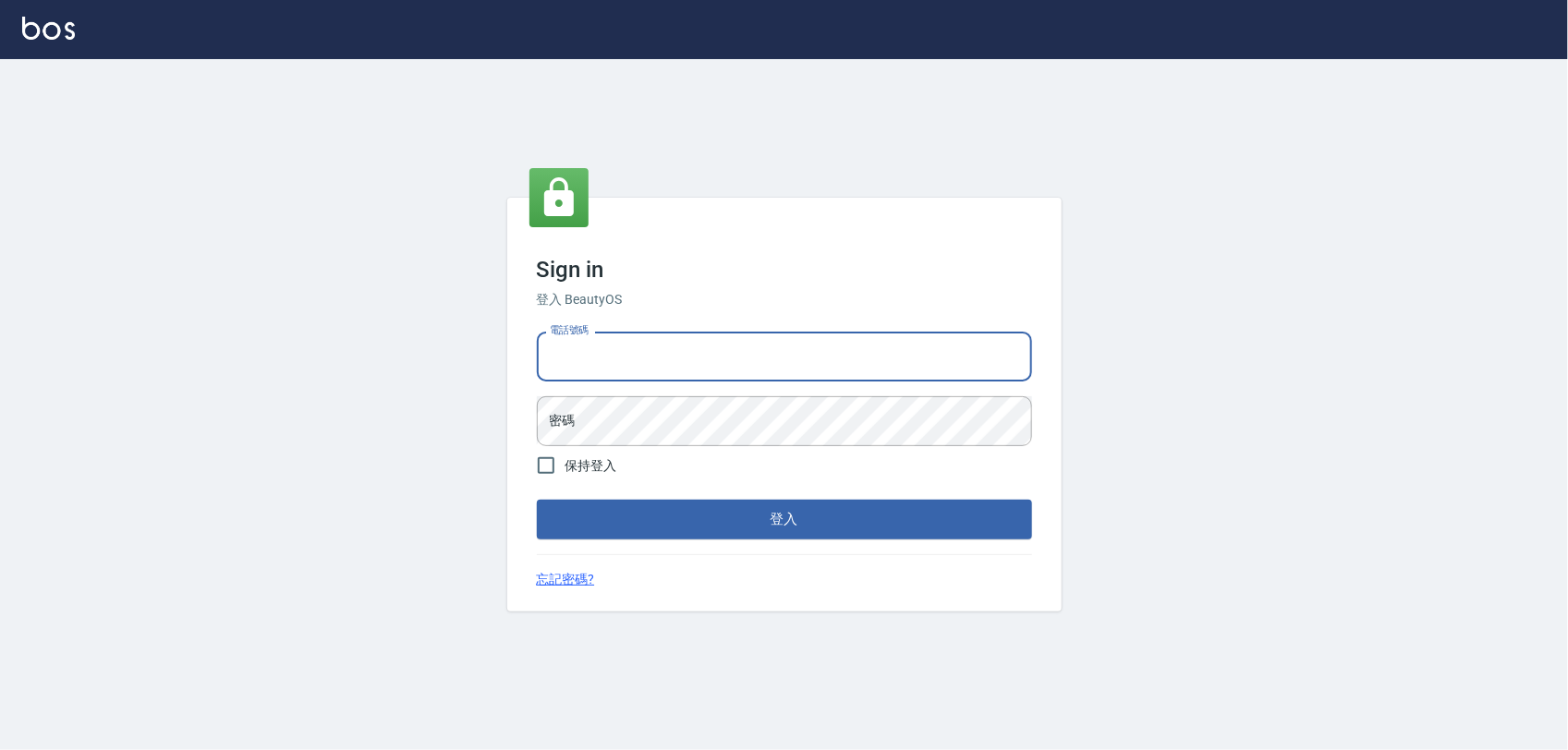
type input "0975151920"
